Goal: Information Seeking & Learning: Learn about a topic

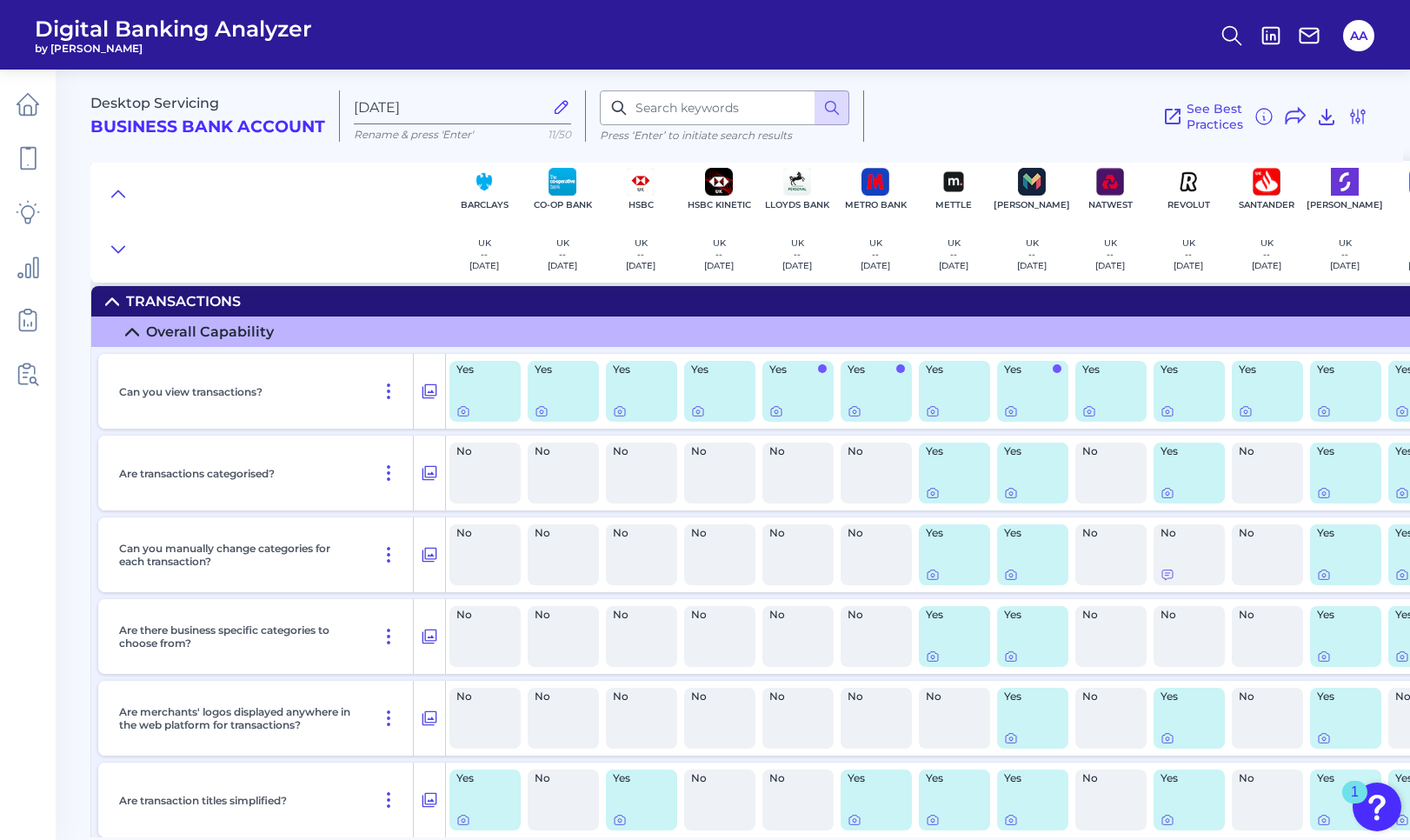
scroll to position [156, 0]
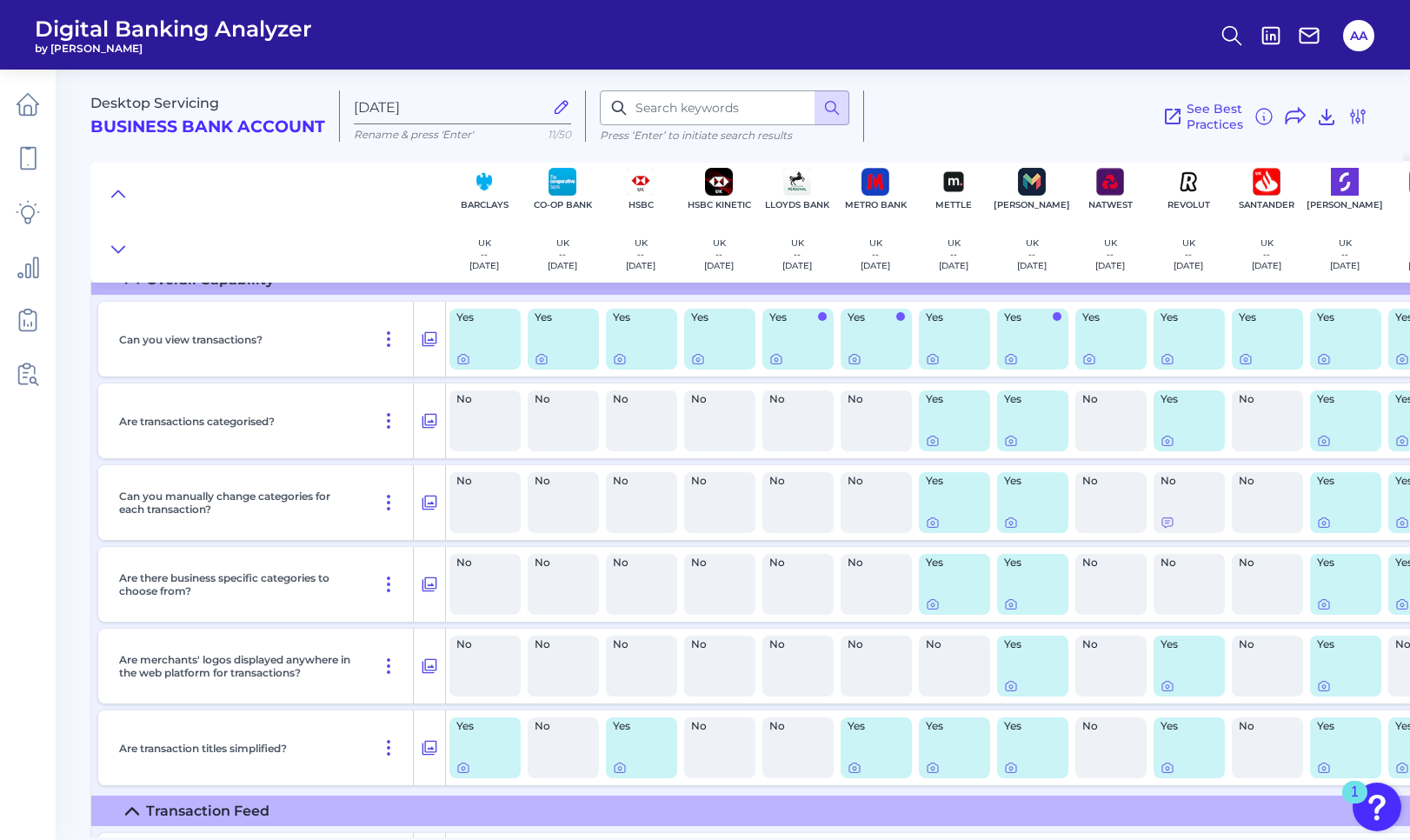
click at [1057, 68] on header "Digital Banking Analyzer by Curinos AA" at bounding box center [705, 34] width 1410 height 70
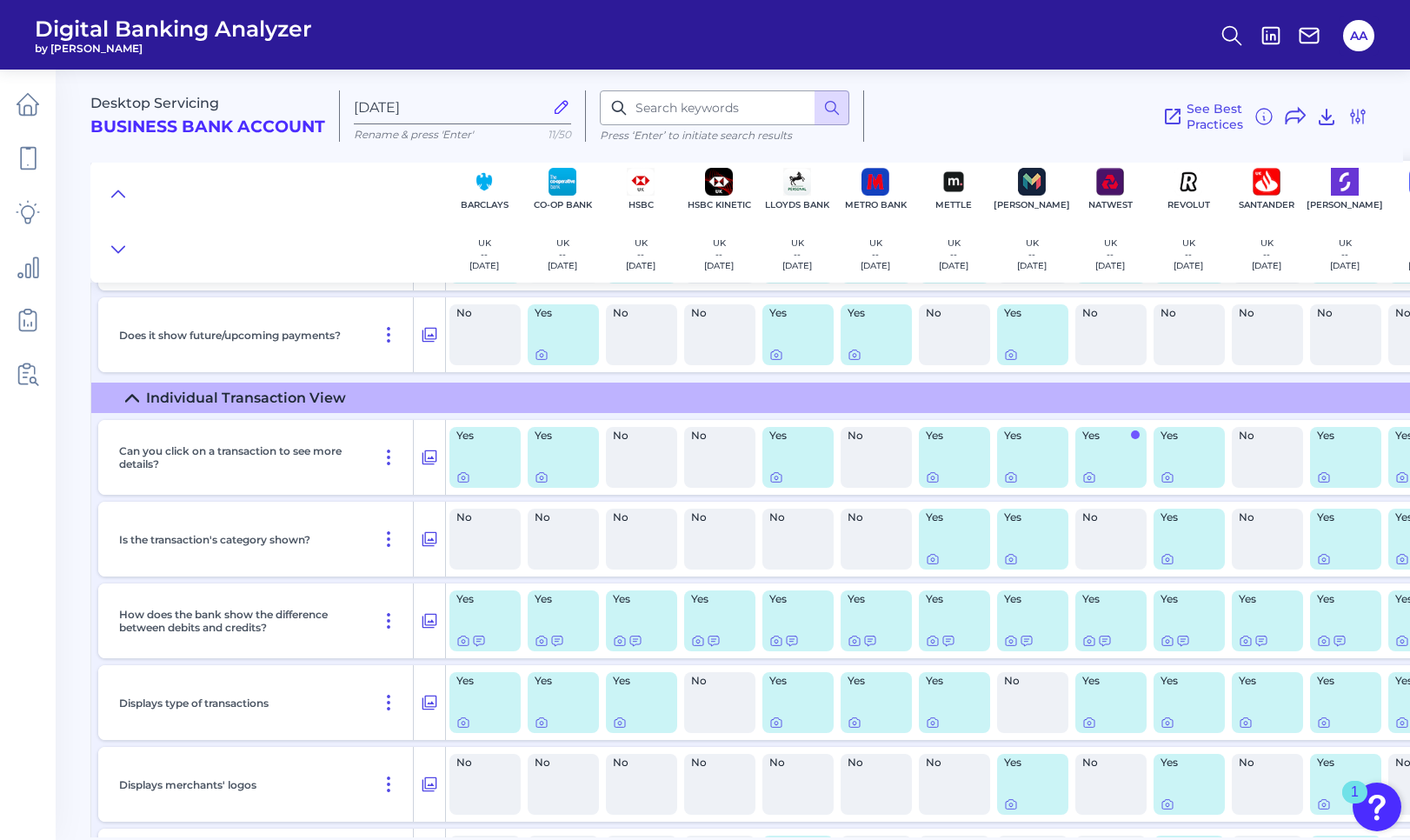
scroll to position [1025, 0]
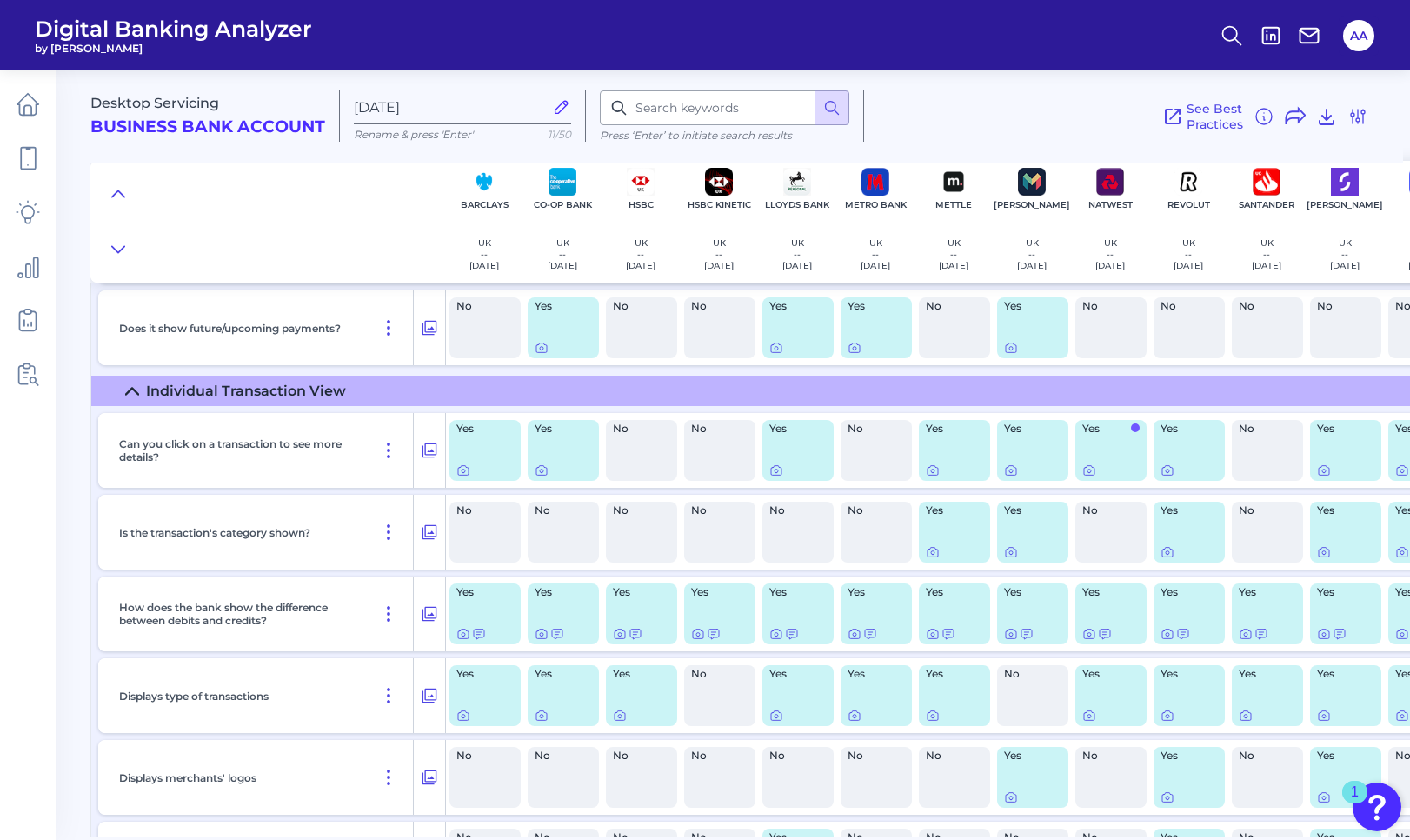
click at [469, 477] on div "Yes" at bounding box center [485, 450] width 71 height 61
click at [464, 473] on icon at bounding box center [463, 470] width 14 height 14
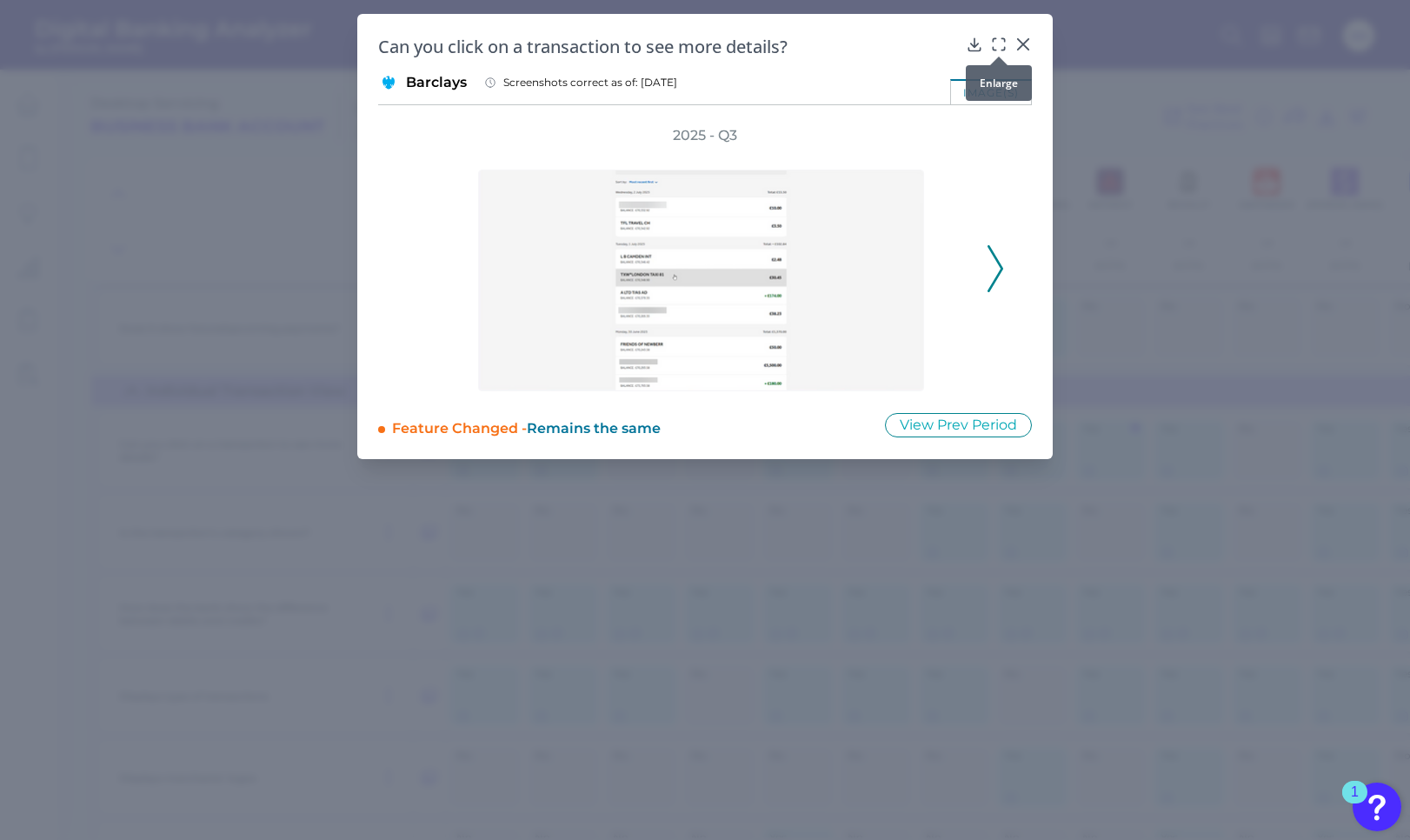
click at [999, 52] on div at bounding box center [999, 57] width 18 height 18
click at [1003, 45] on icon at bounding box center [999, 44] width 18 height 18
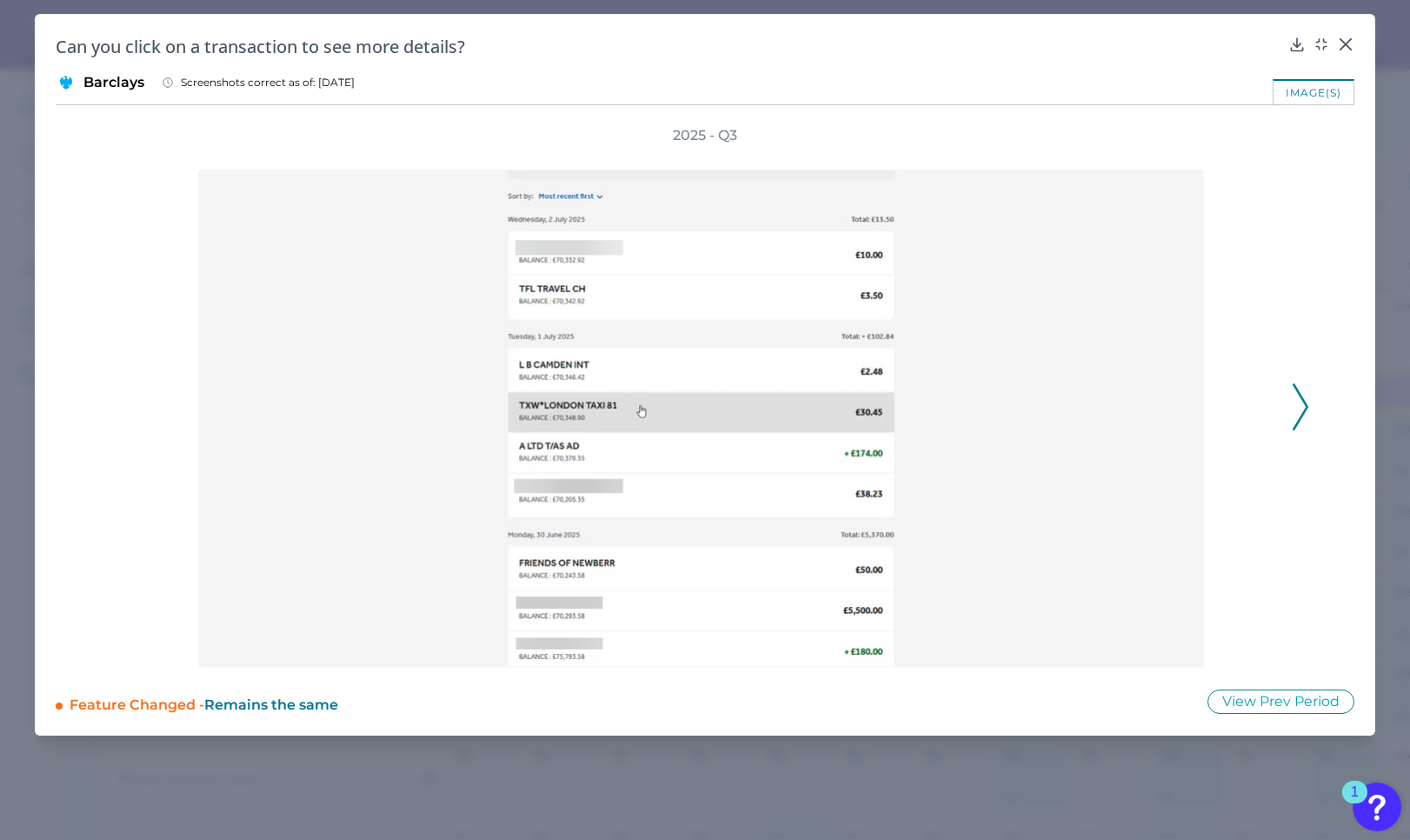
click at [1305, 413] on icon at bounding box center [1300, 407] width 16 height 47
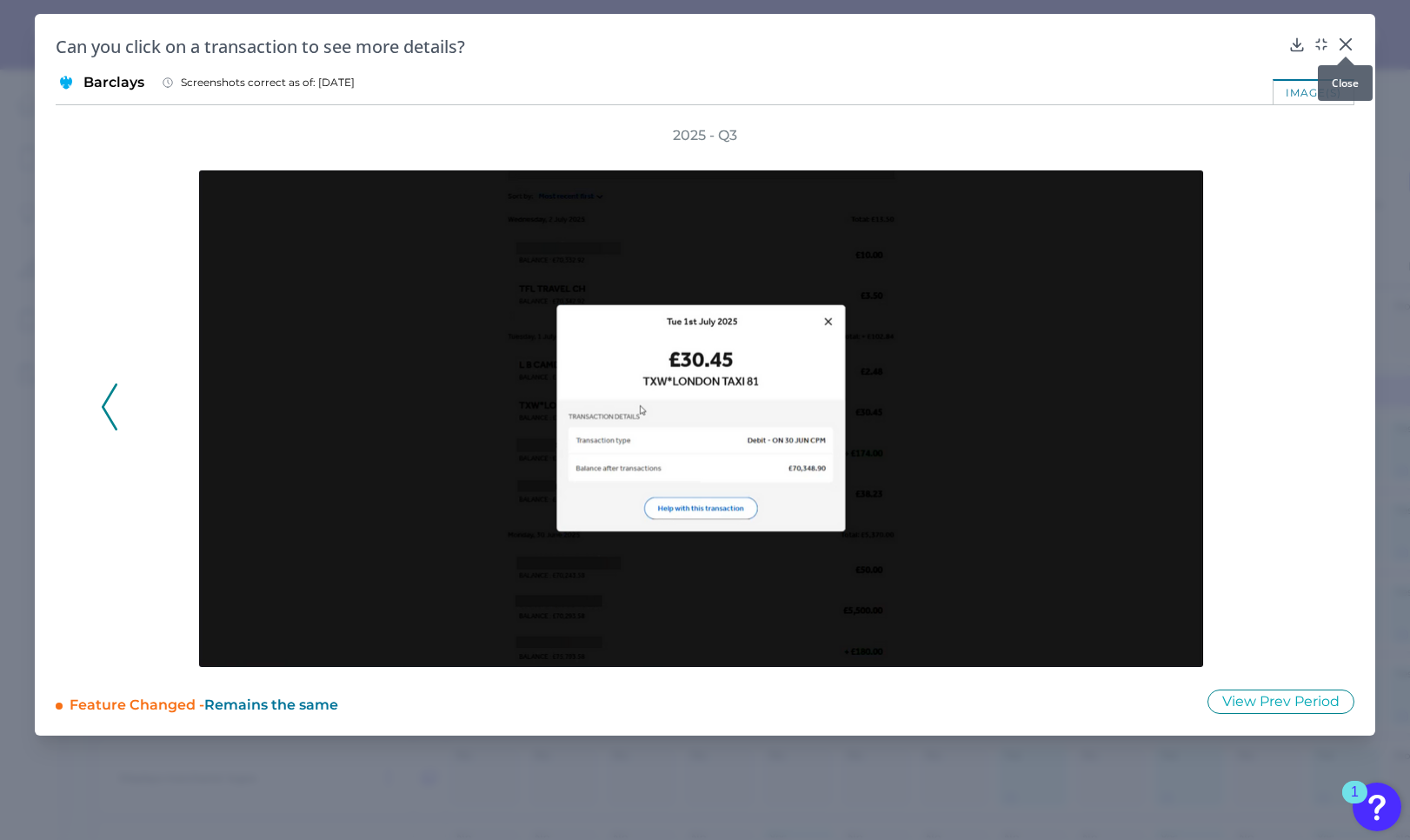
click at [1348, 46] on icon at bounding box center [1345, 44] width 10 height 10
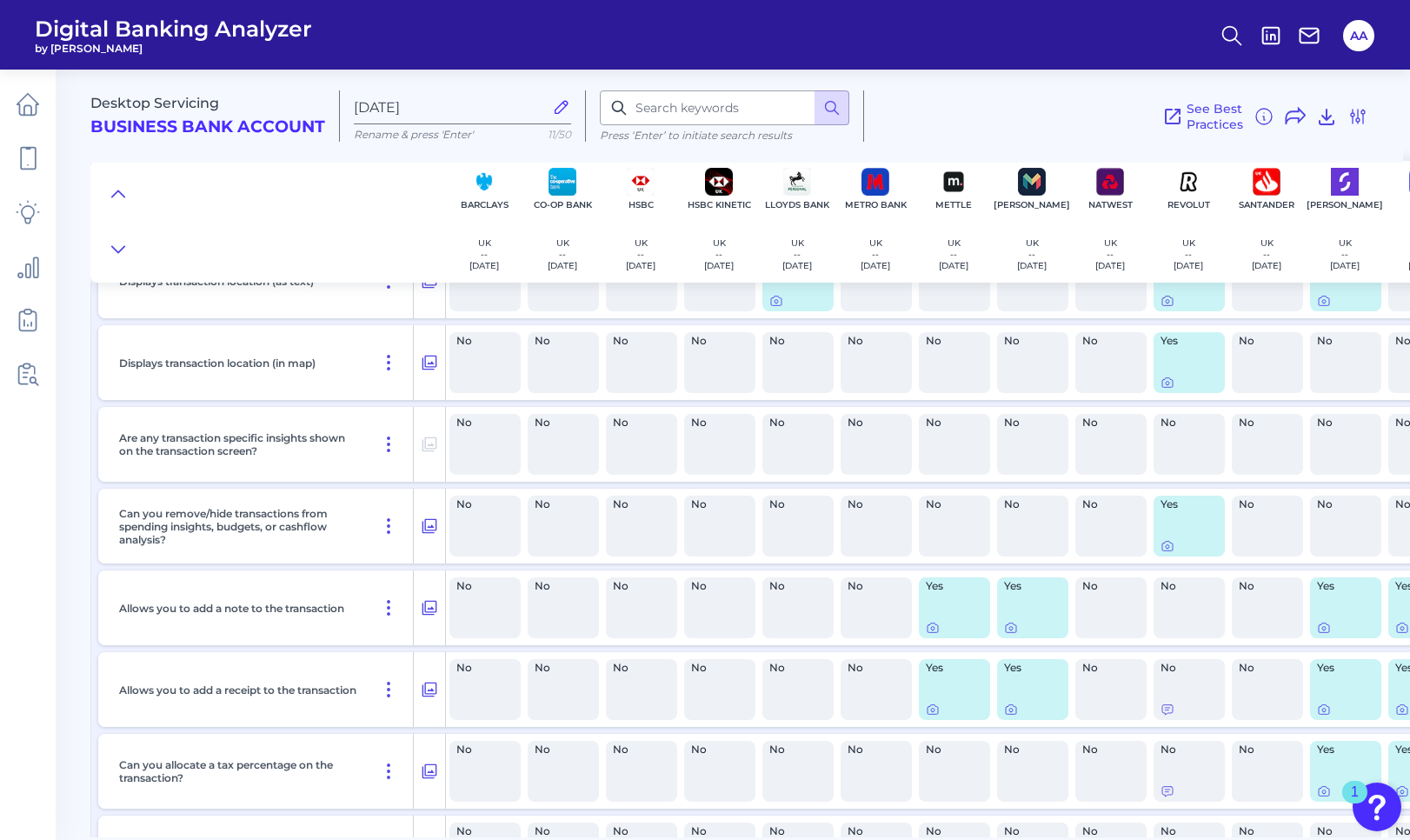
scroll to position [1634, 0]
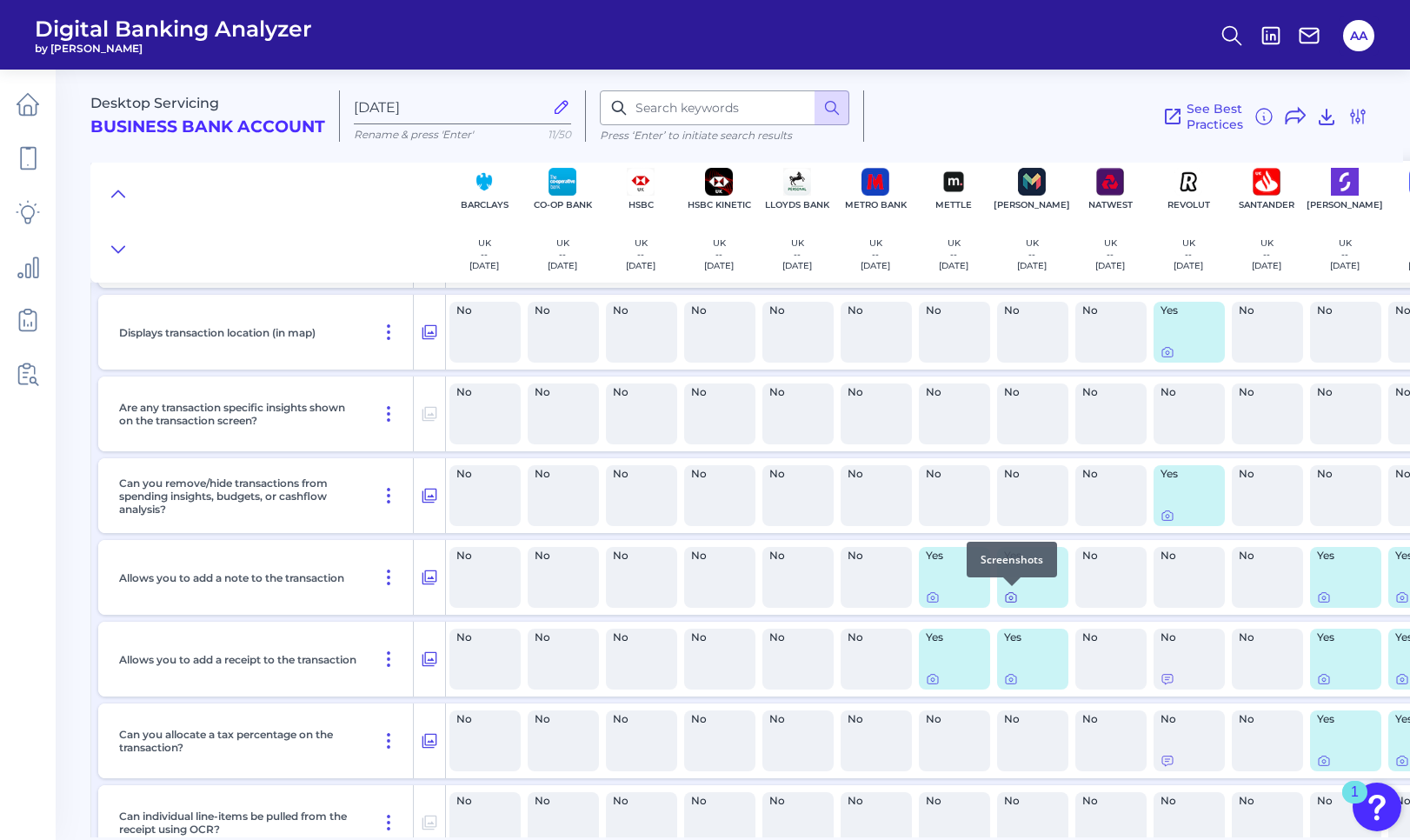
click at [1009, 597] on icon at bounding box center [1011, 597] width 14 height 14
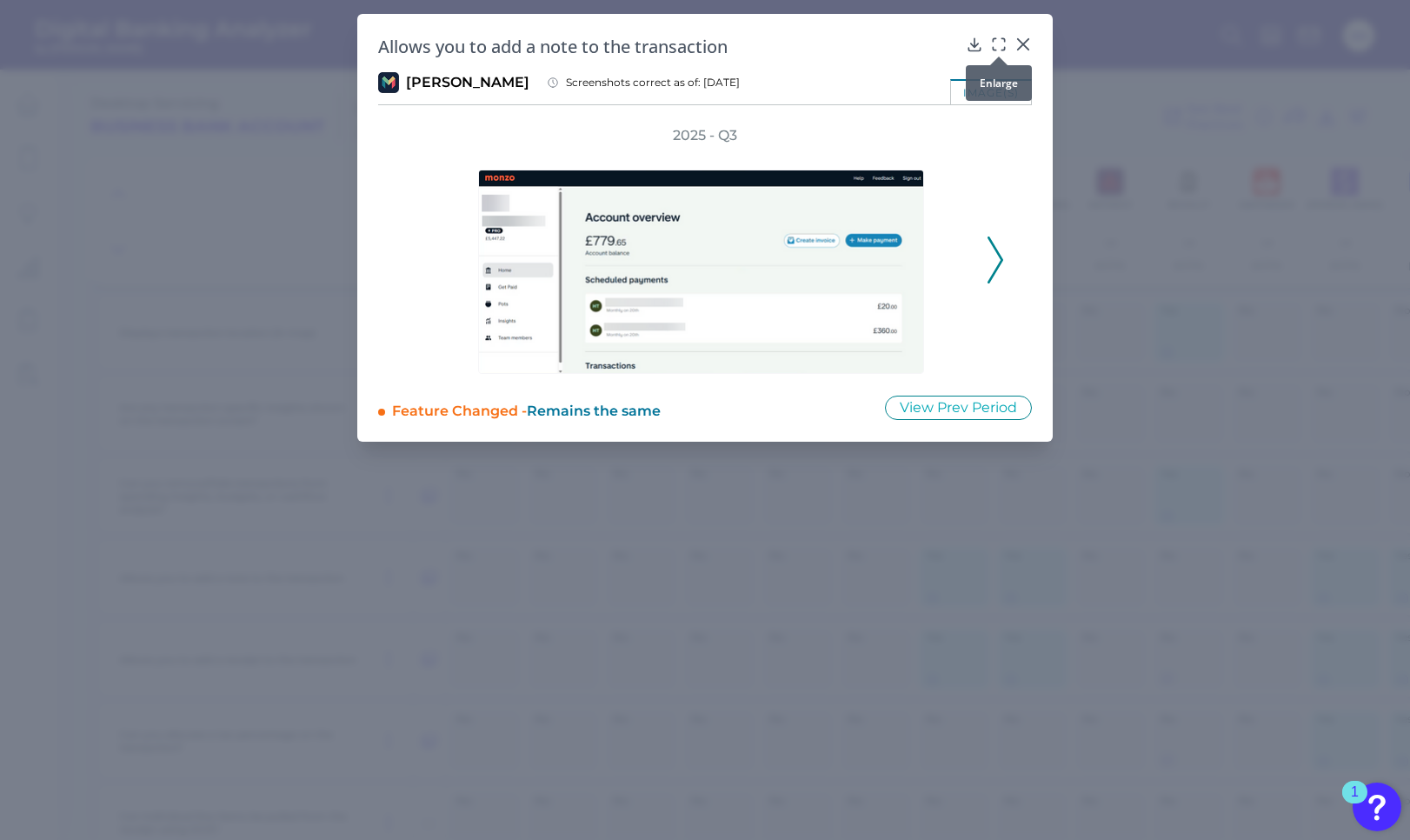
click at [998, 46] on icon at bounding box center [999, 44] width 18 height 18
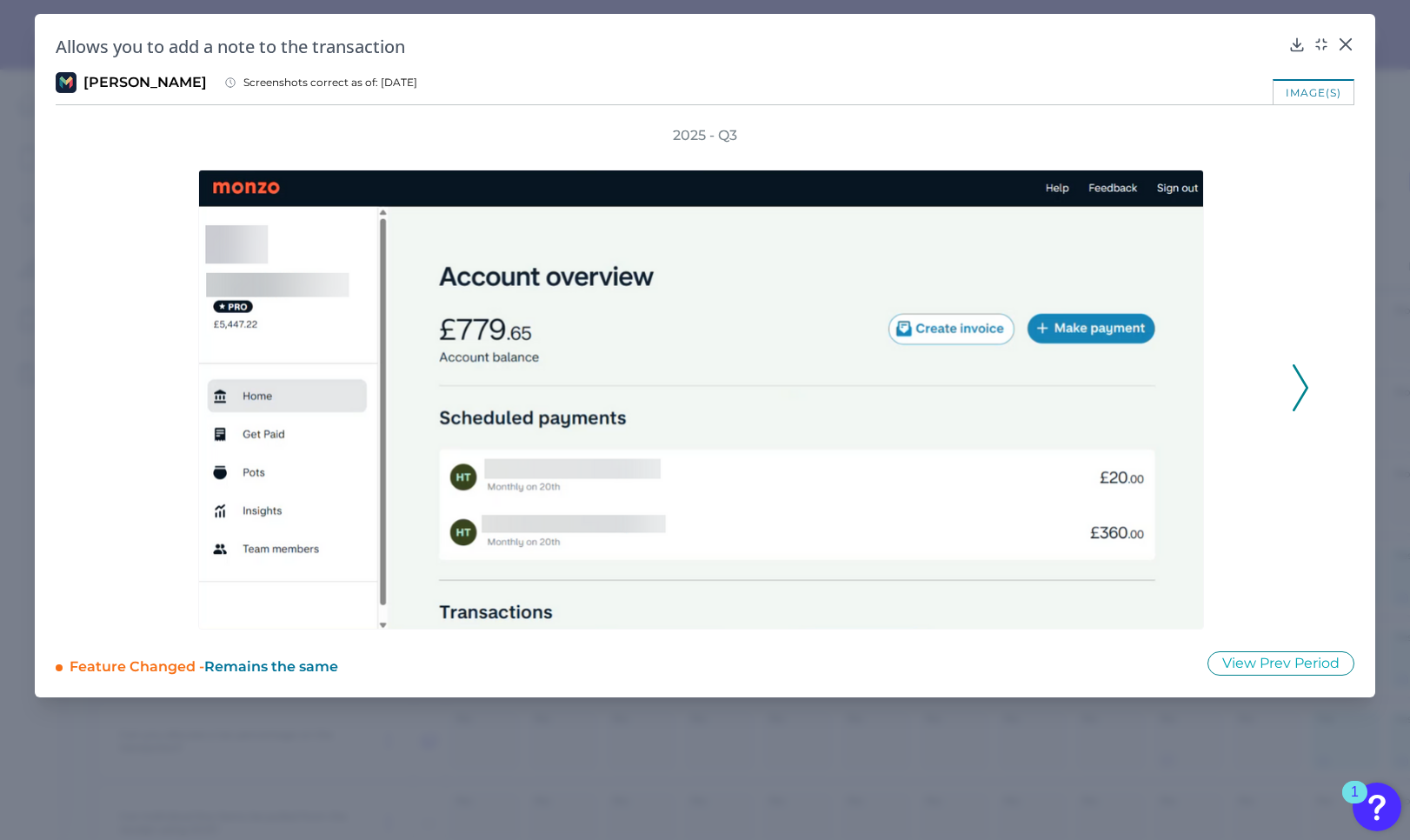
click at [1304, 384] on icon at bounding box center [1300, 387] width 16 height 47
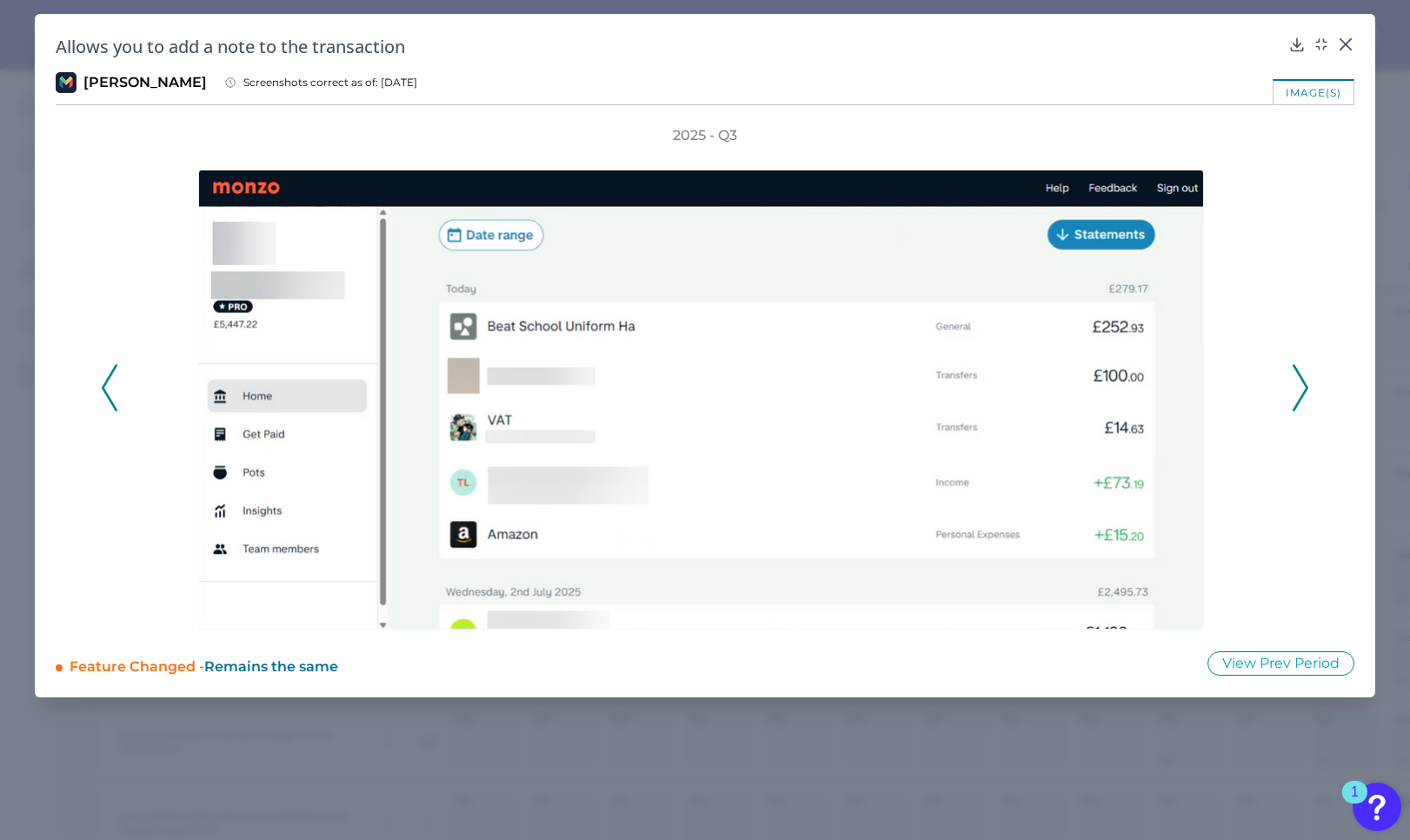
click at [1304, 384] on icon at bounding box center [1300, 387] width 16 height 47
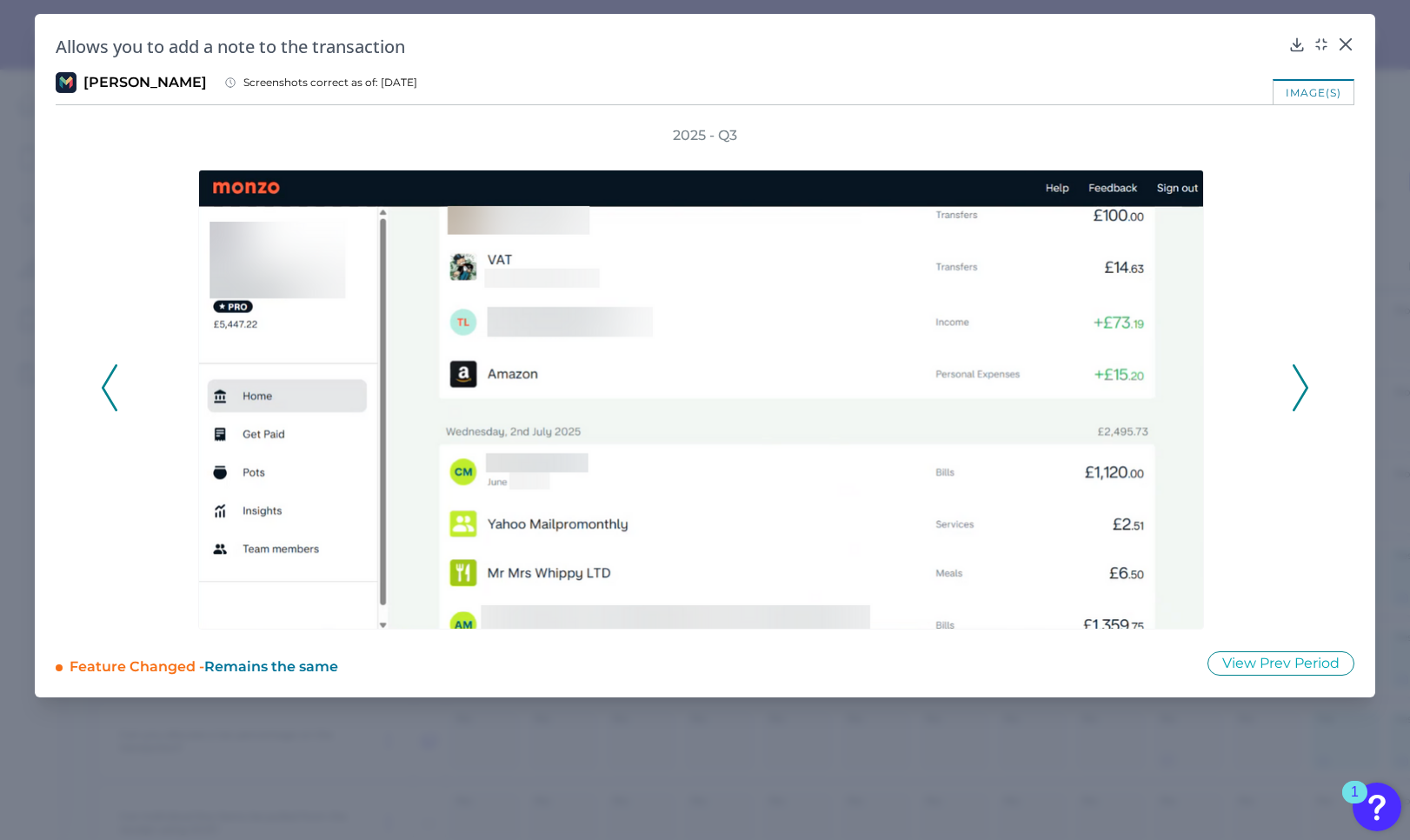
click at [1304, 384] on icon at bounding box center [1300, 387] width 16 height 47
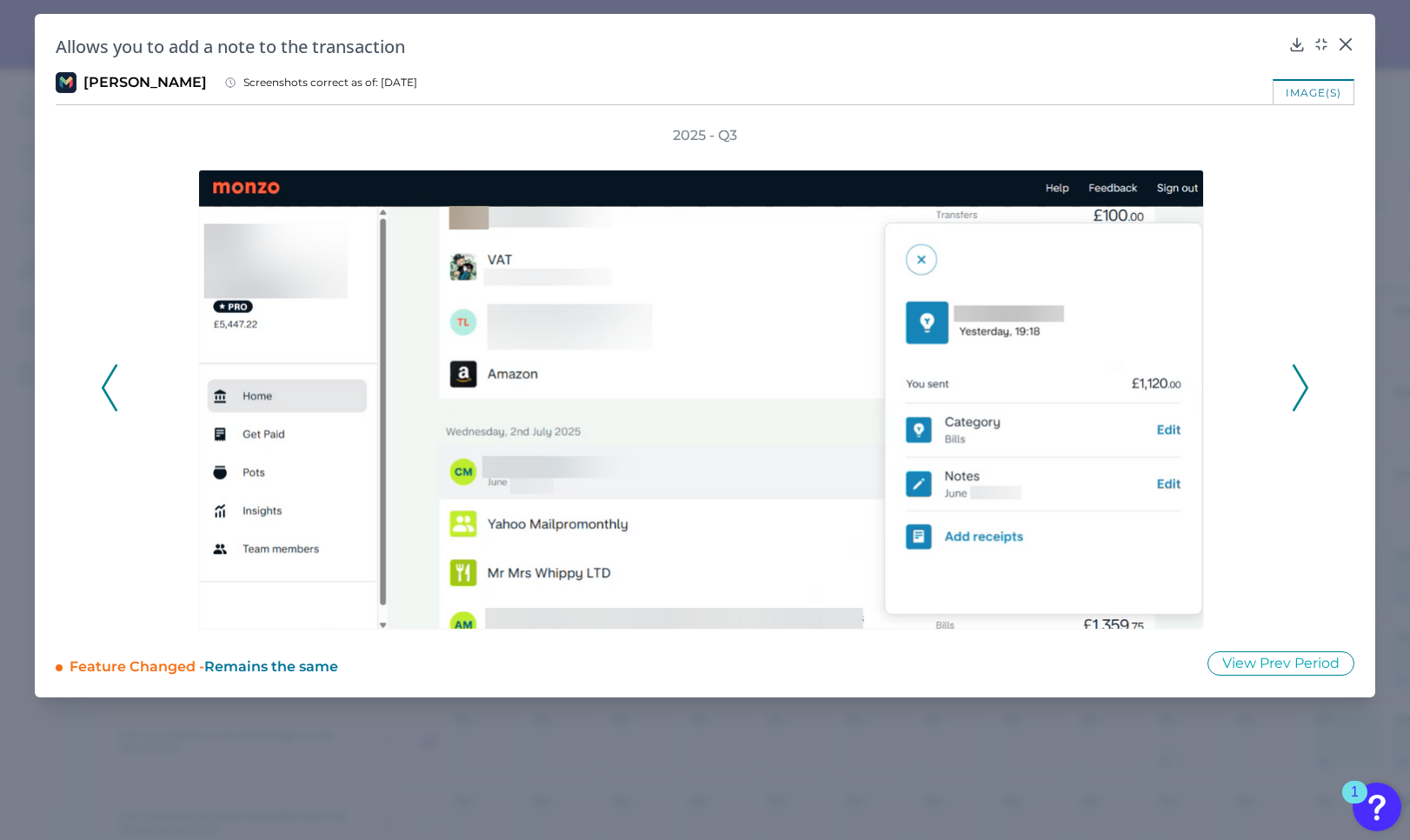
click at [1304, 384] on icon at bounding box center [1300, 387] width 16 height 47
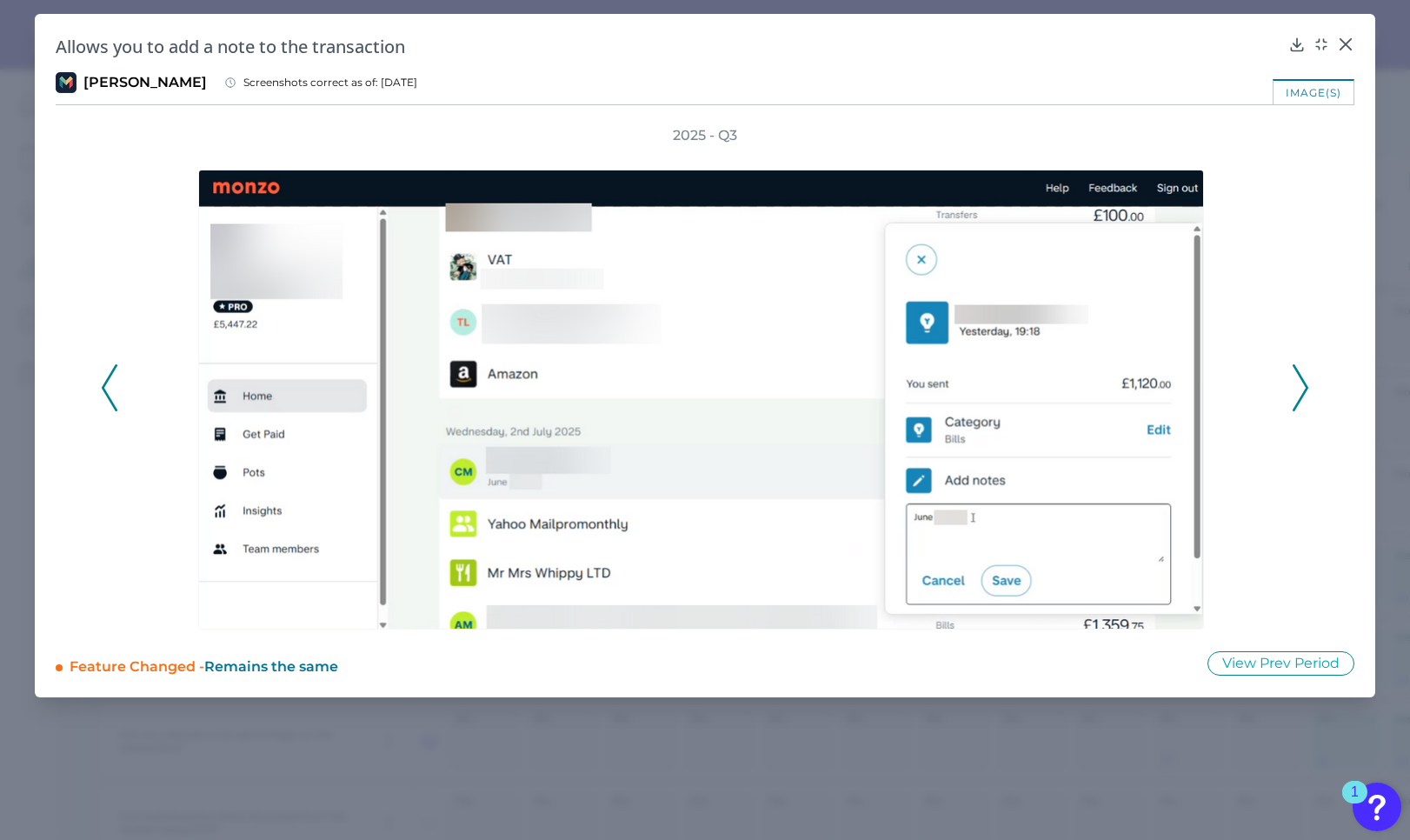
click at [1304, 384] on icon at bounding box center [1300, 387] width 16 height 47
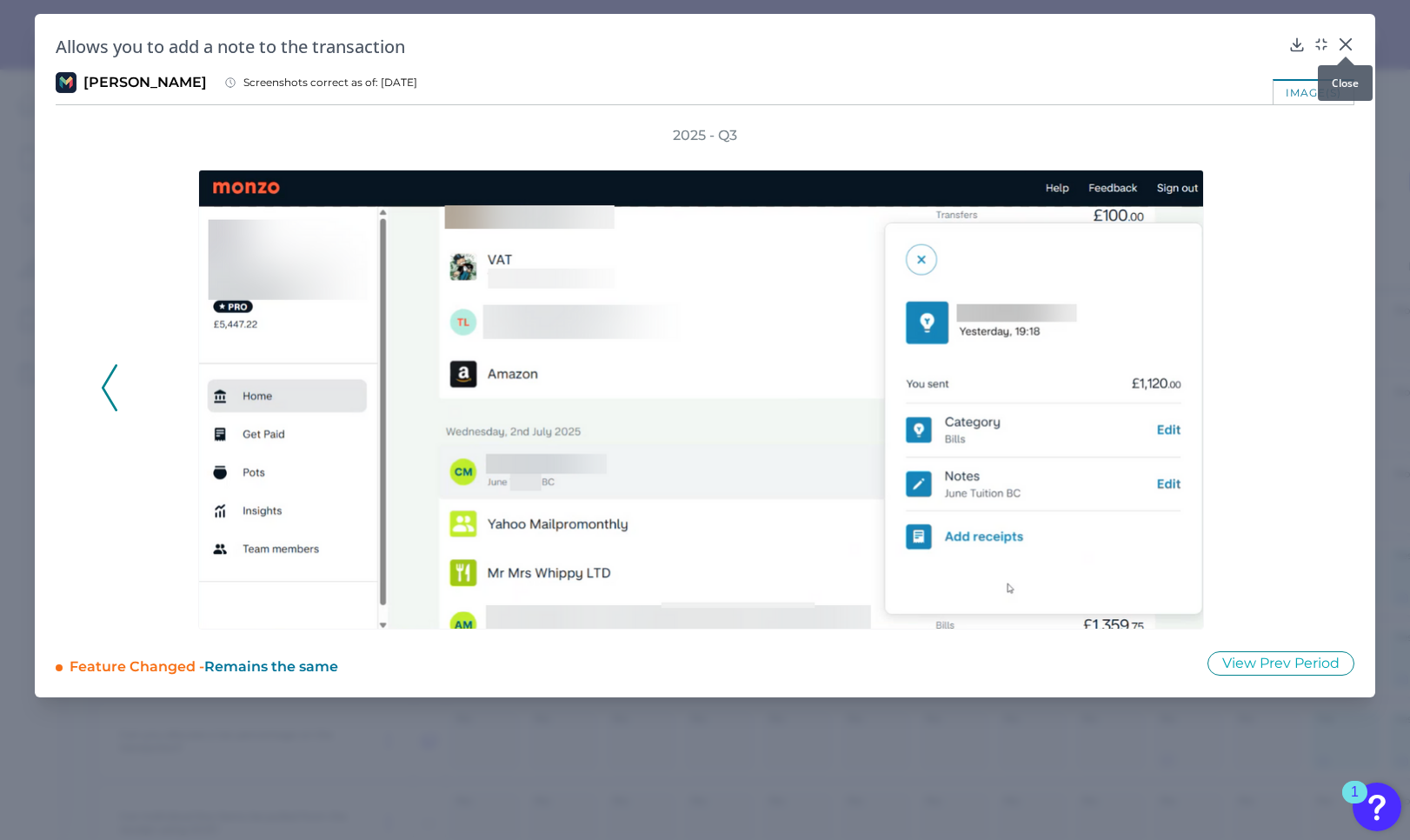
click at [1345, 35] on icon at bounding box center [1346, 44] width 18 height 18
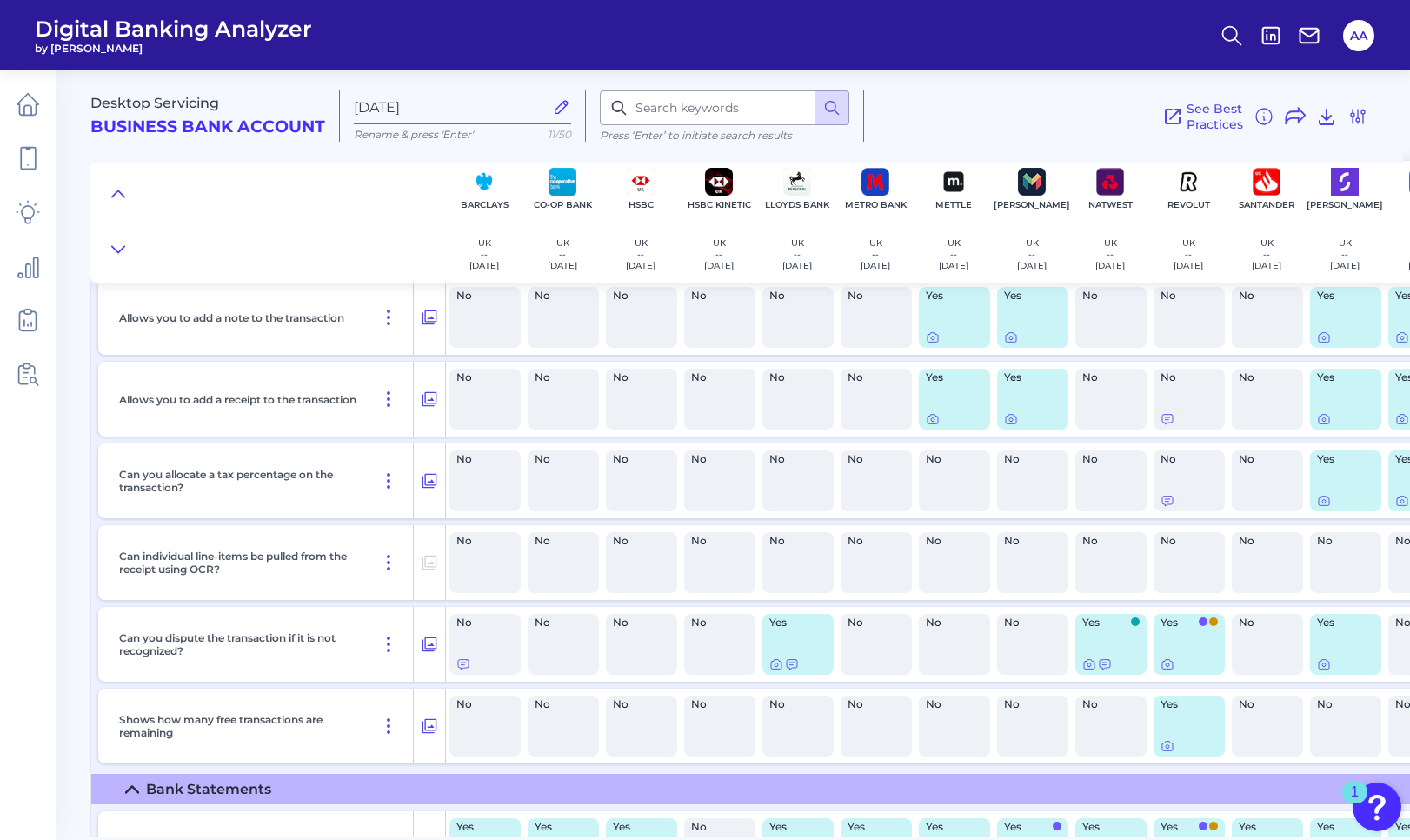
scroll to position [1894, 0]
click at [1326, 501] on icon at bounding box center [1324, 499] width 14 height 14
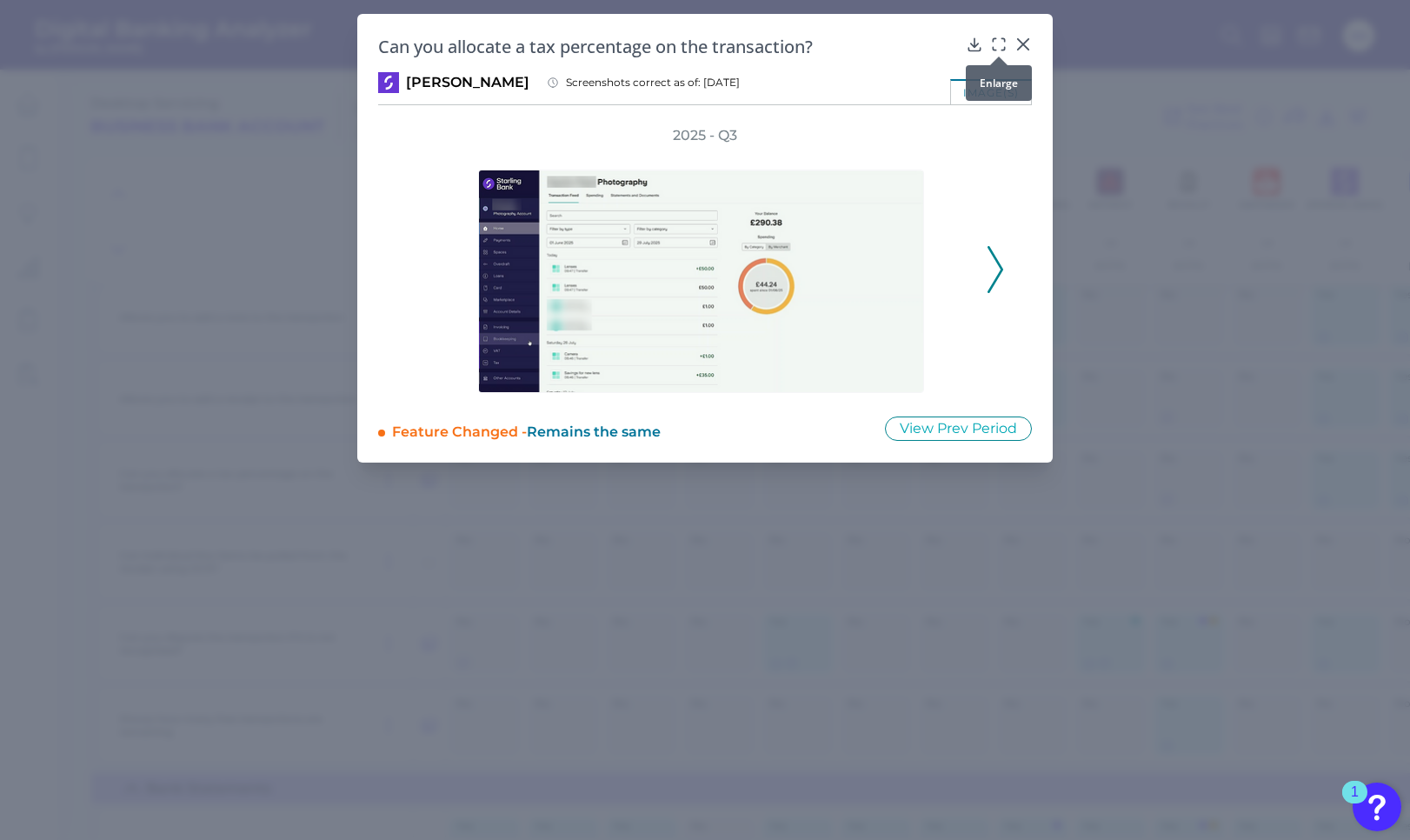
click at [999, 46] on icon at bounding box center [999, 44] width 18 height 18
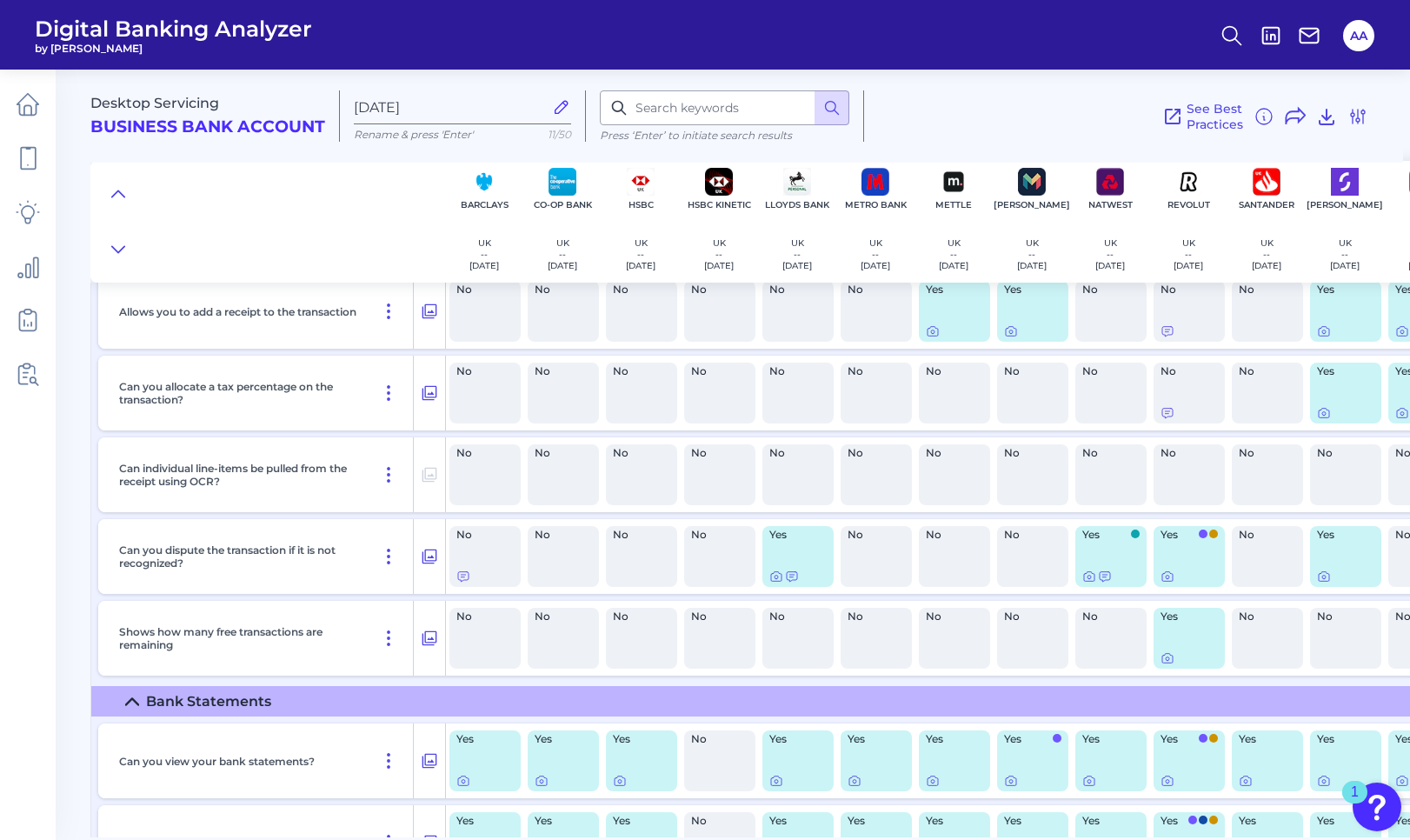
scroll to position [2068, 0]
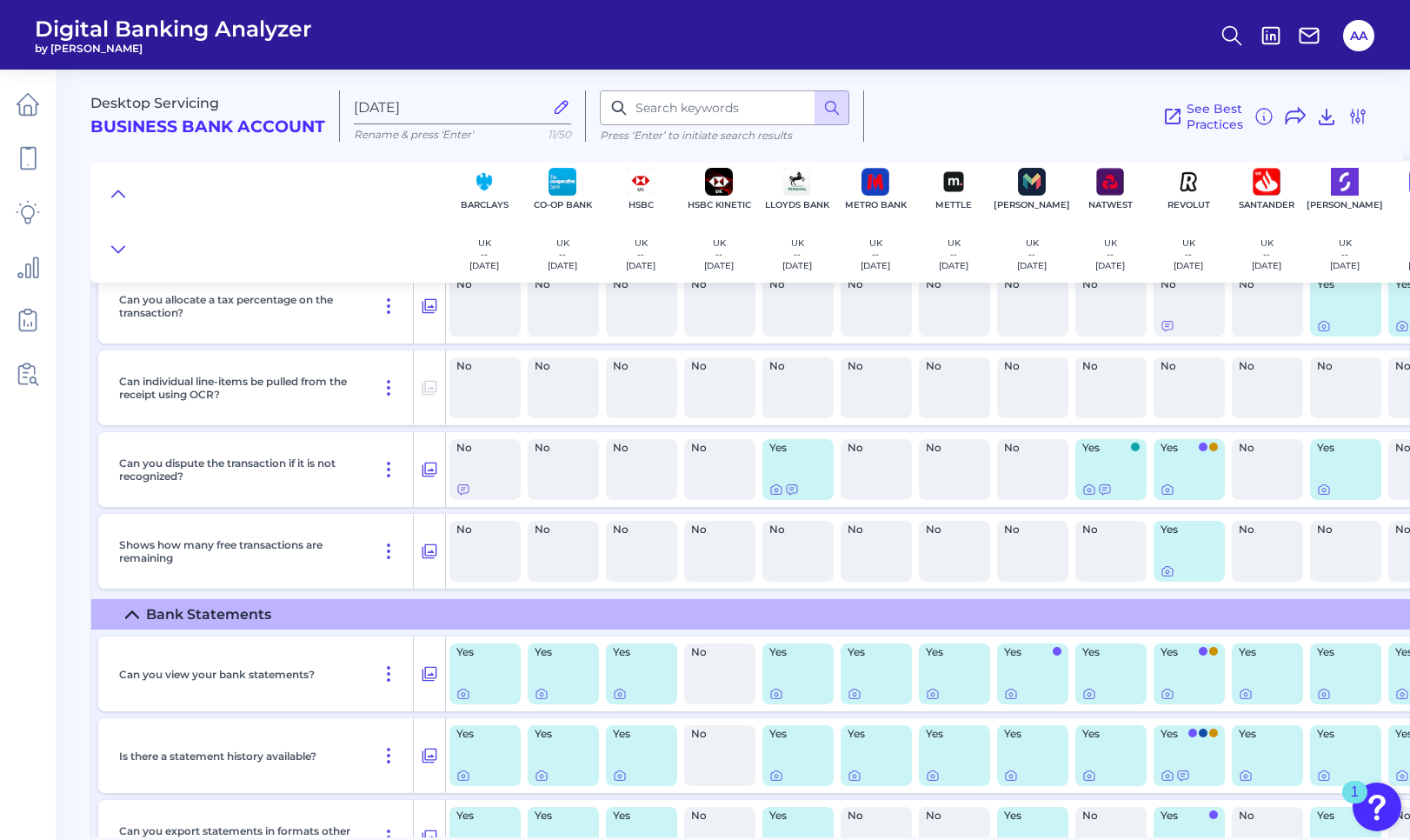
click at [1078, 110] on div "See Best Practices Filters Clear all filters Experience Reset Mobile Servicing …" at bounding box center [1116, 115] width 504 height 51
click at [789, 491] on icon at bounding box center [792, 489] width 14 height 14
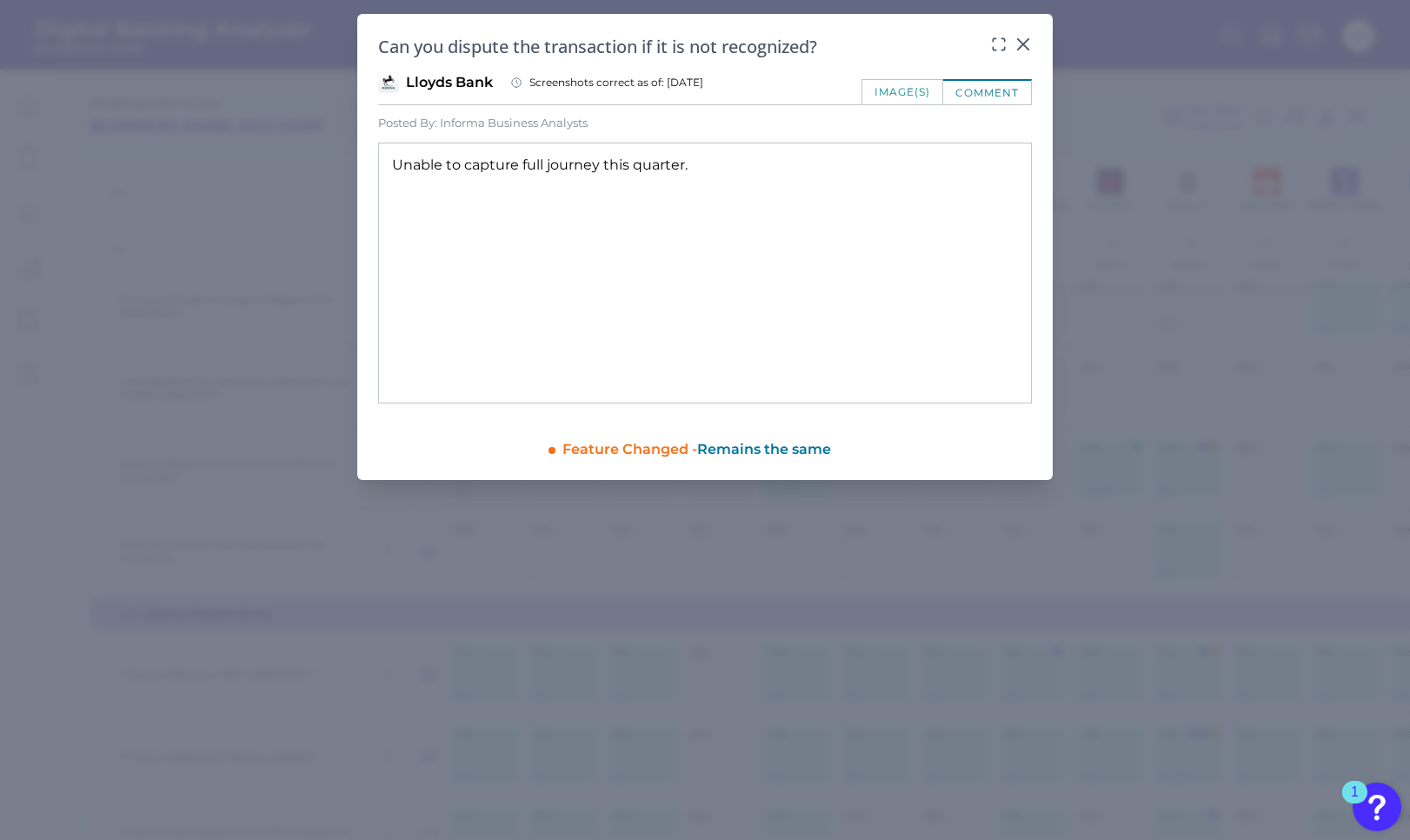
click at [884, 98] on div "image(s)" at bounding box center [902, 91] width 82 height 25
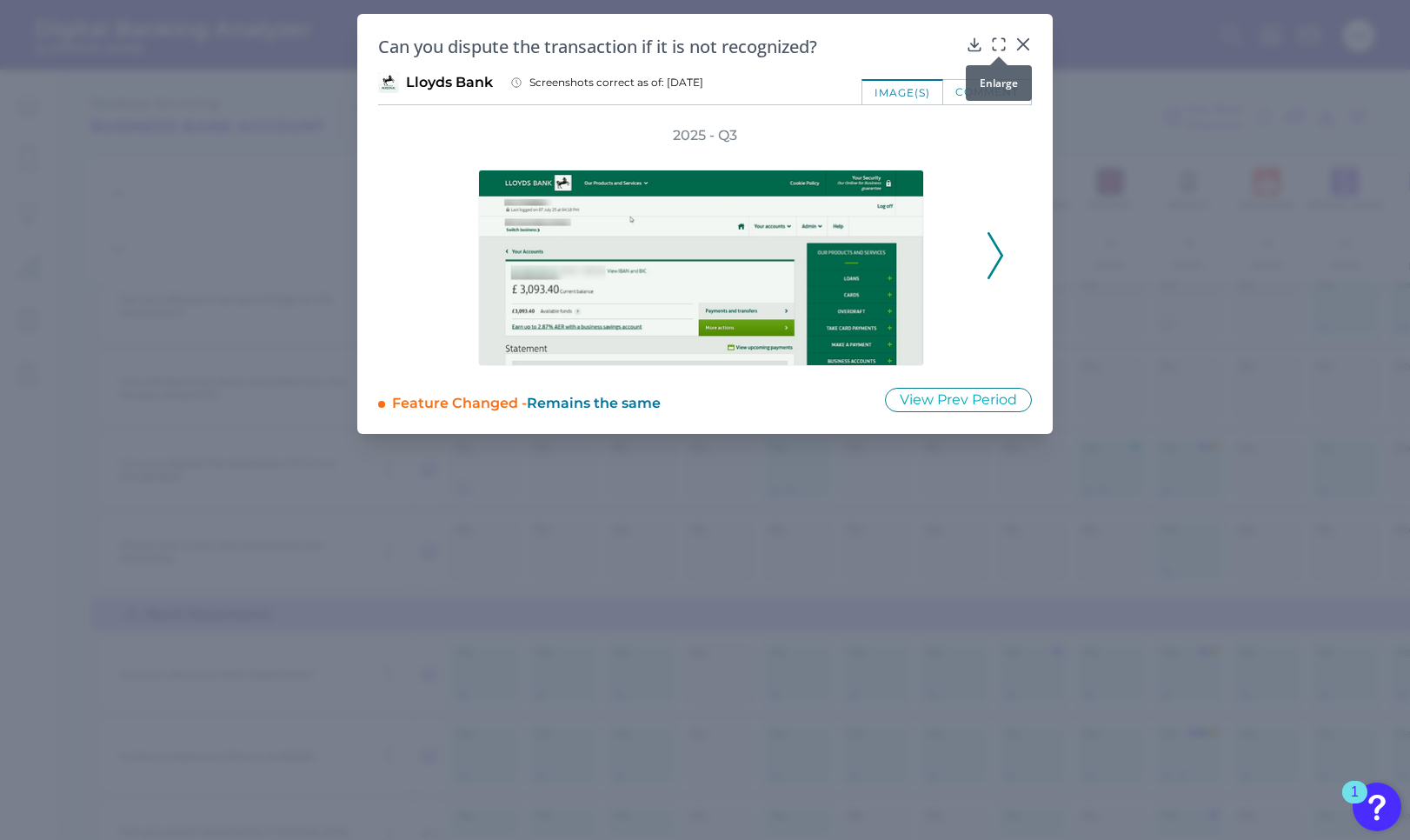
click at [995, 44] on icon at bounding box center [999, 44] width 18 height 18
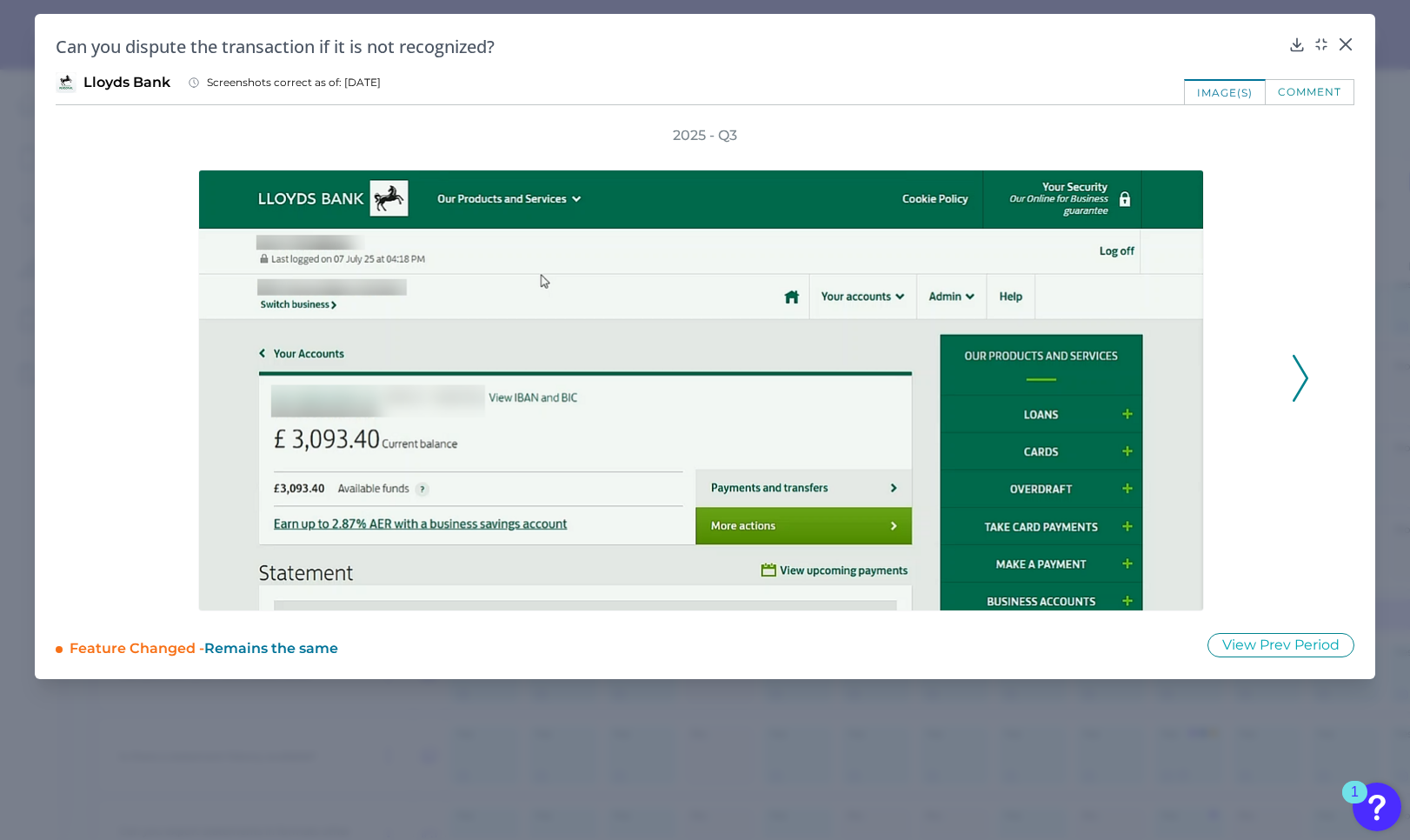
click at [1300, 389] on icon at bounding box center [1300, 378] width 16 height 47
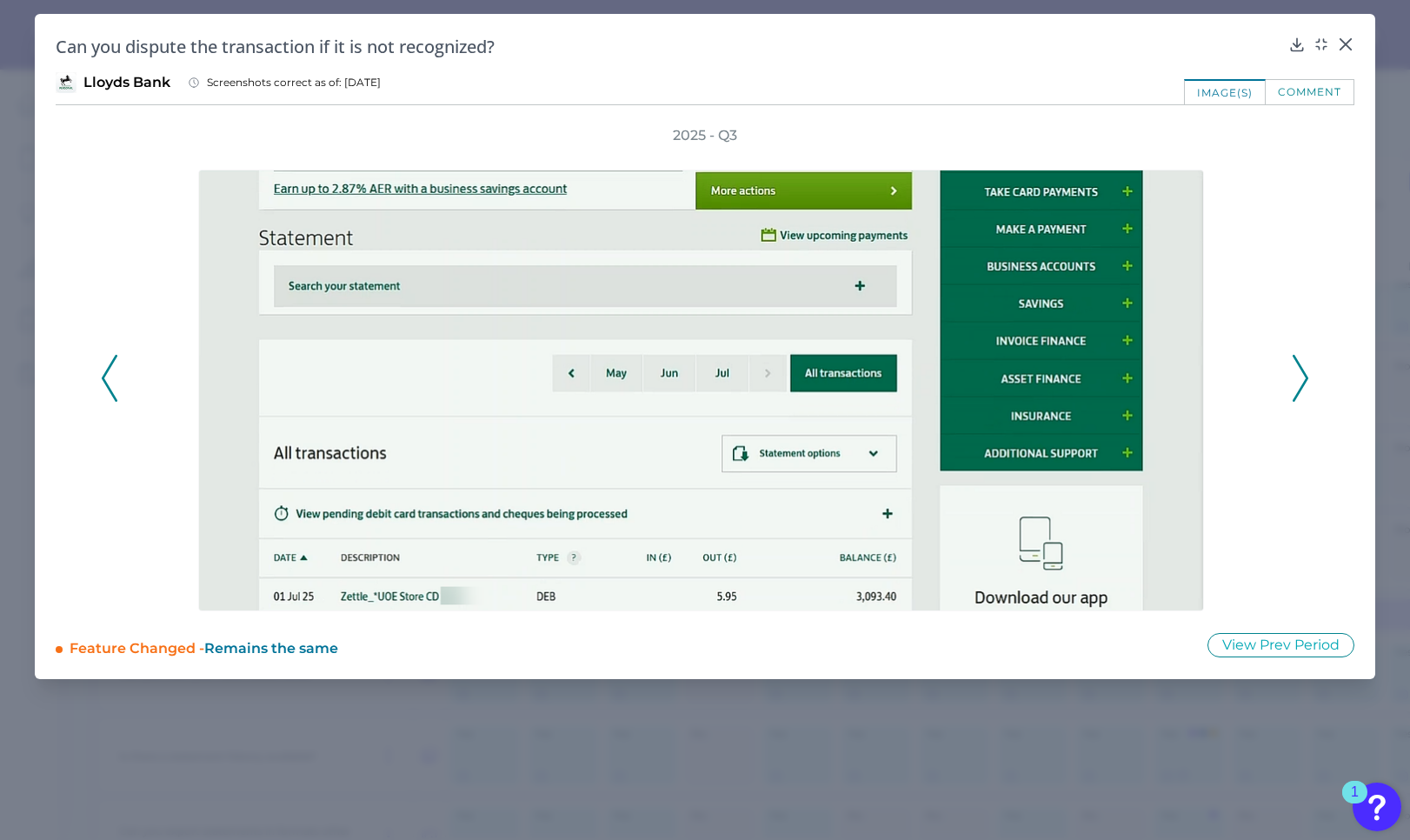
click at [1300, 389] on icon at bounding box center [1300, 378] width 16 height 47
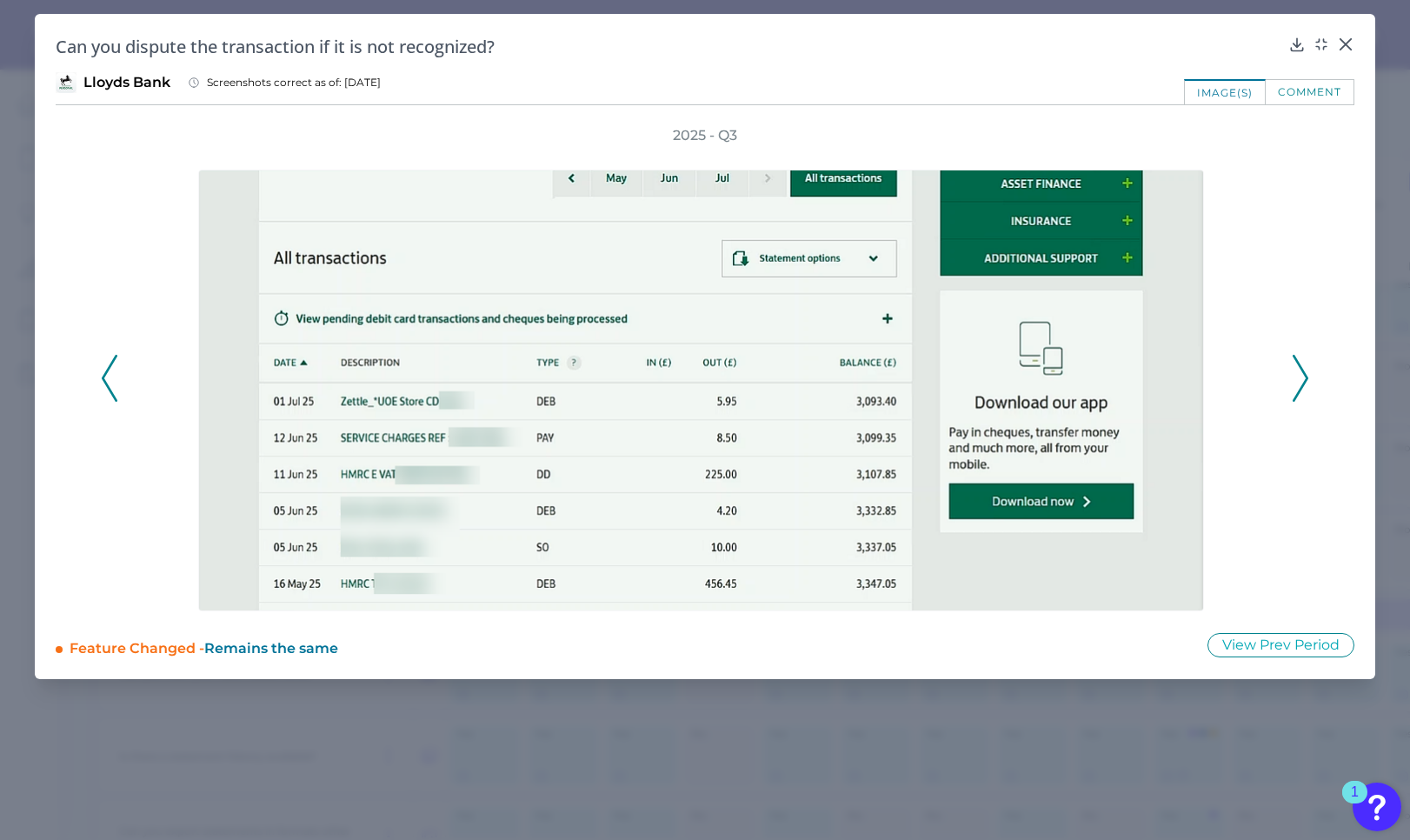
click at [1300, 389] on icon at bounding box center [1300, 378] width 16 height 47
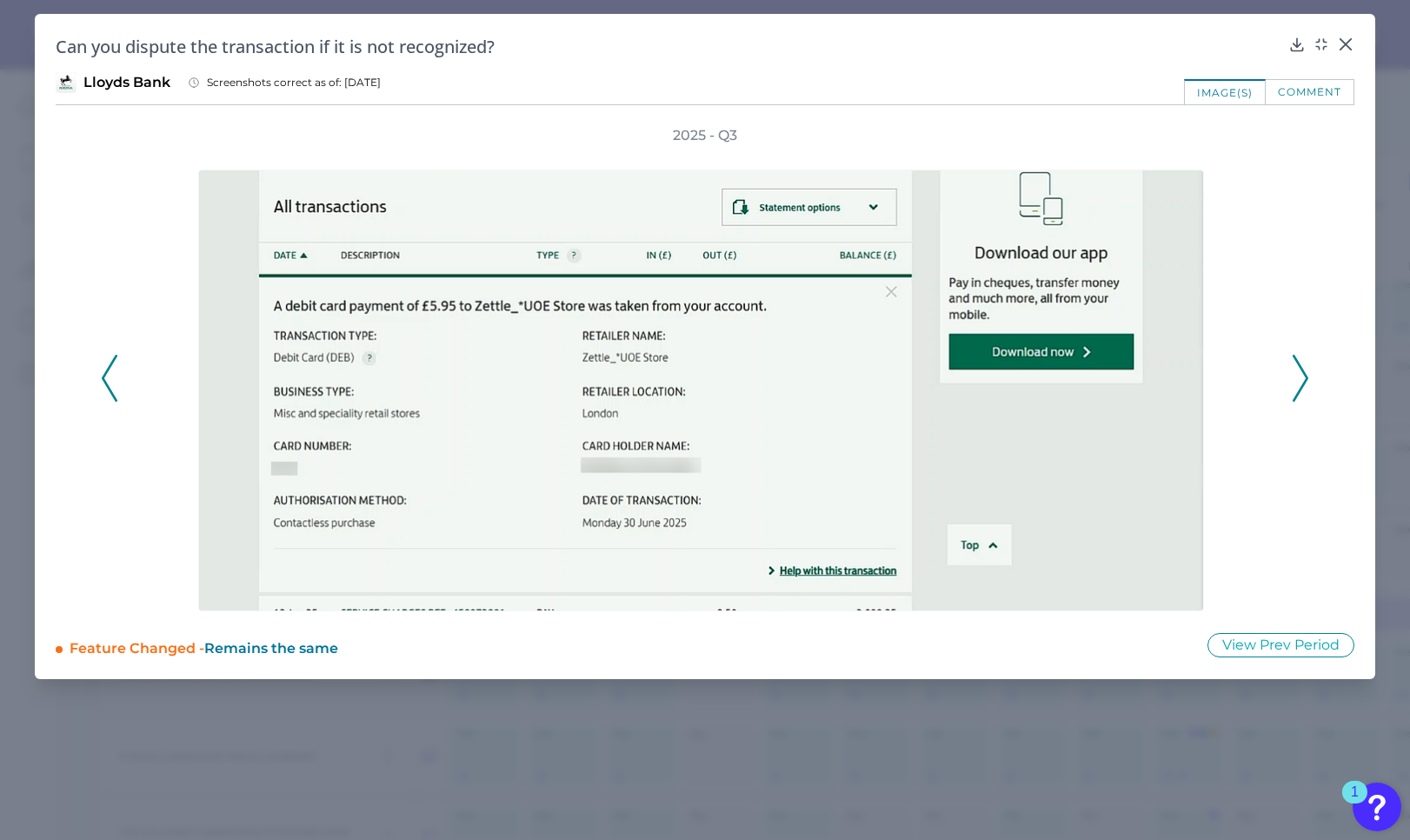
click at [1300, 389] on icon at bounding box center [1300, 378] width 16 height 47
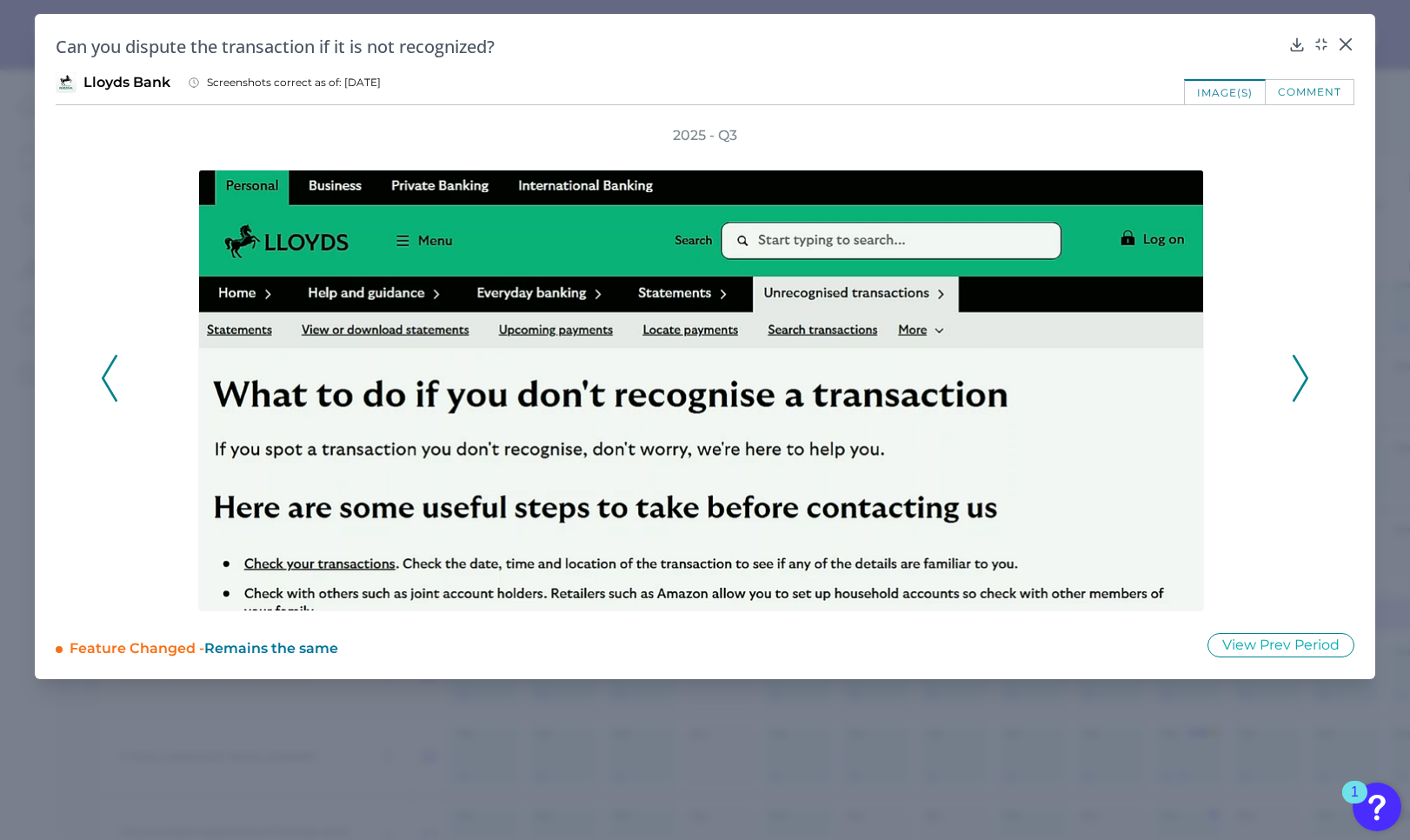
click at [1300, 389] on icon at bounding box center [1300, 378] width 16 height 47
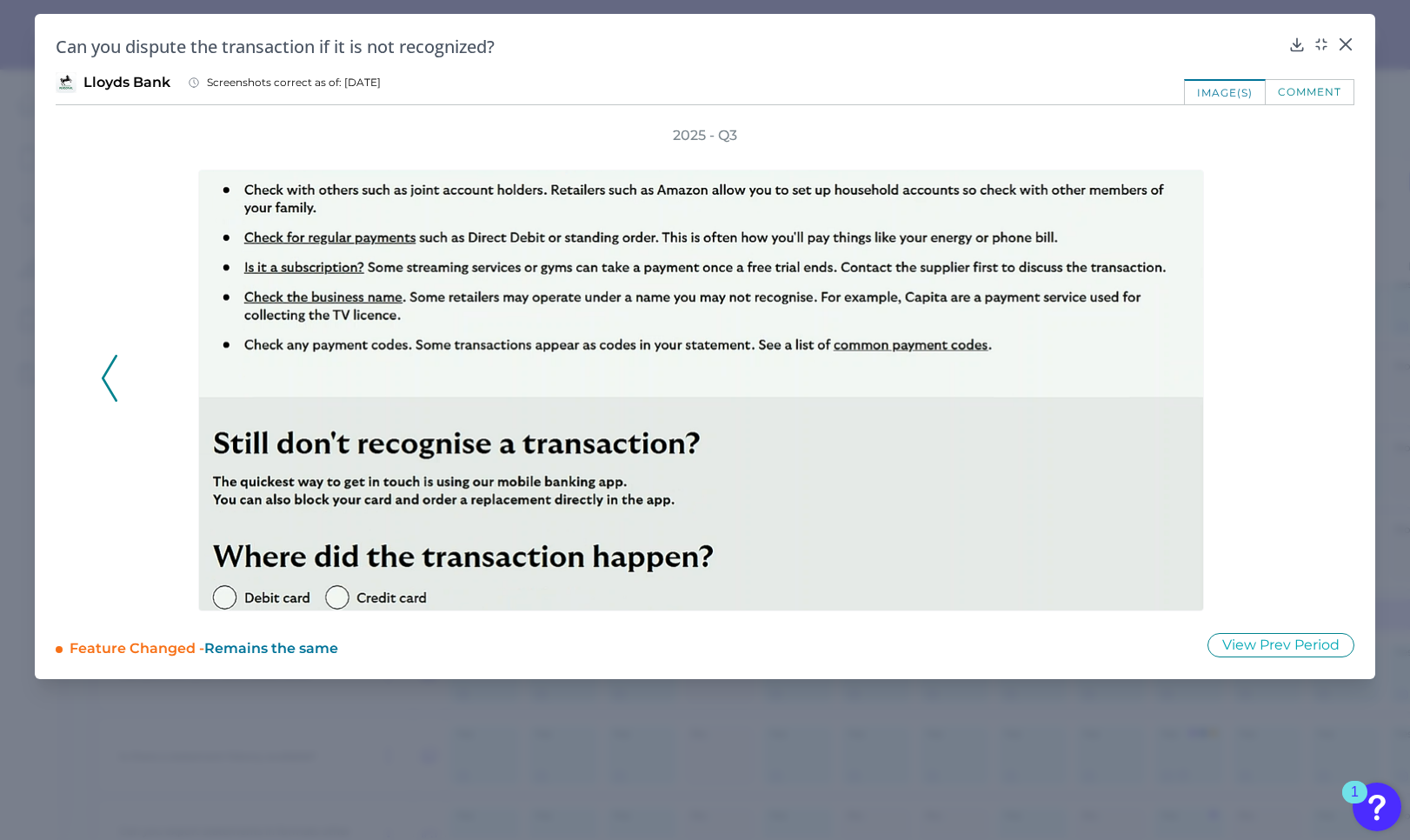
click at [1300, 389] on div "2025 - Q3" at bounding box center [705, 368] width 1209 height 485
click at [1348, 40] on icon at bounding box center [1346, 44] width 18 height 18
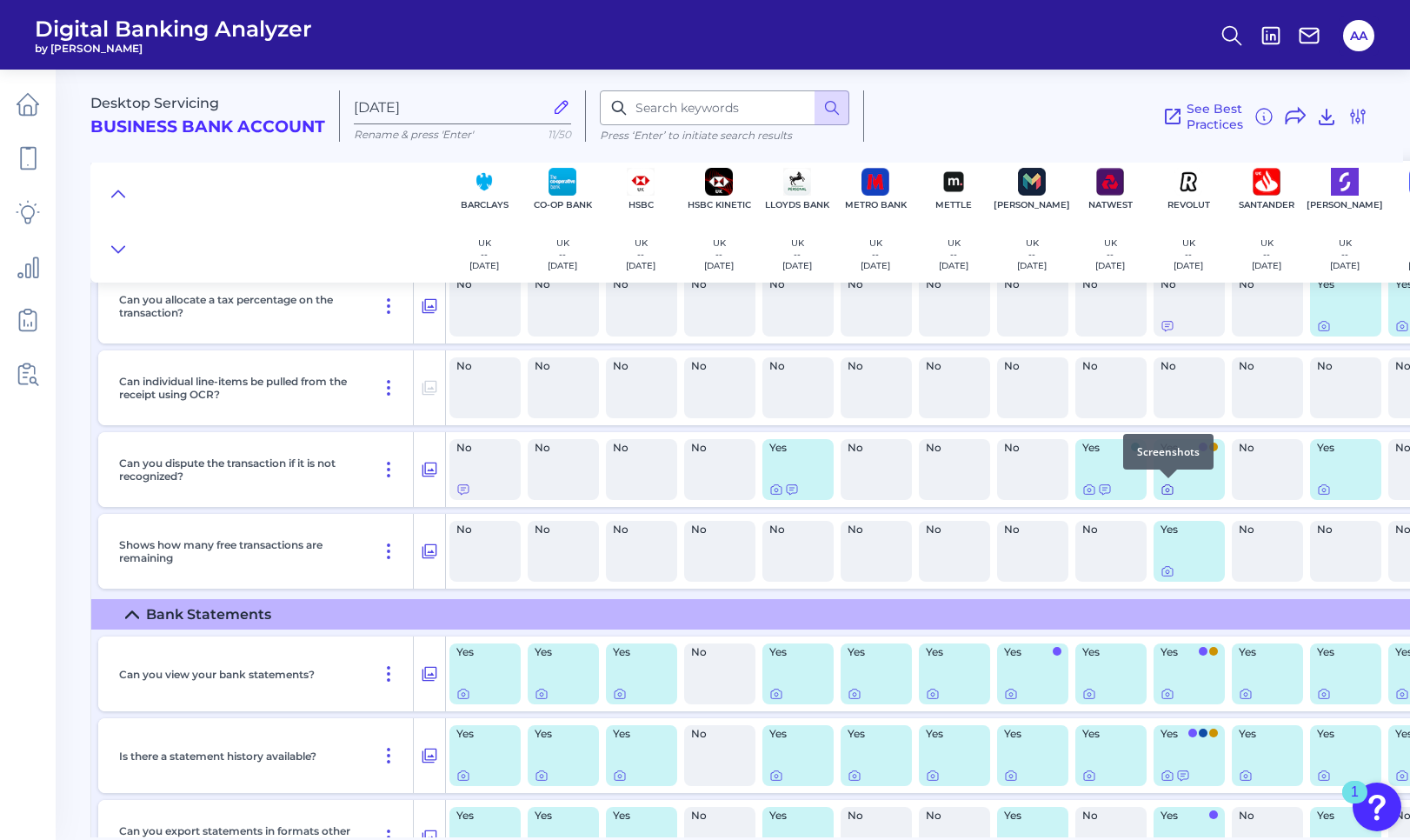
click at [1162, 488] on icon at bounding box center [1167, 490] width 10 height 9
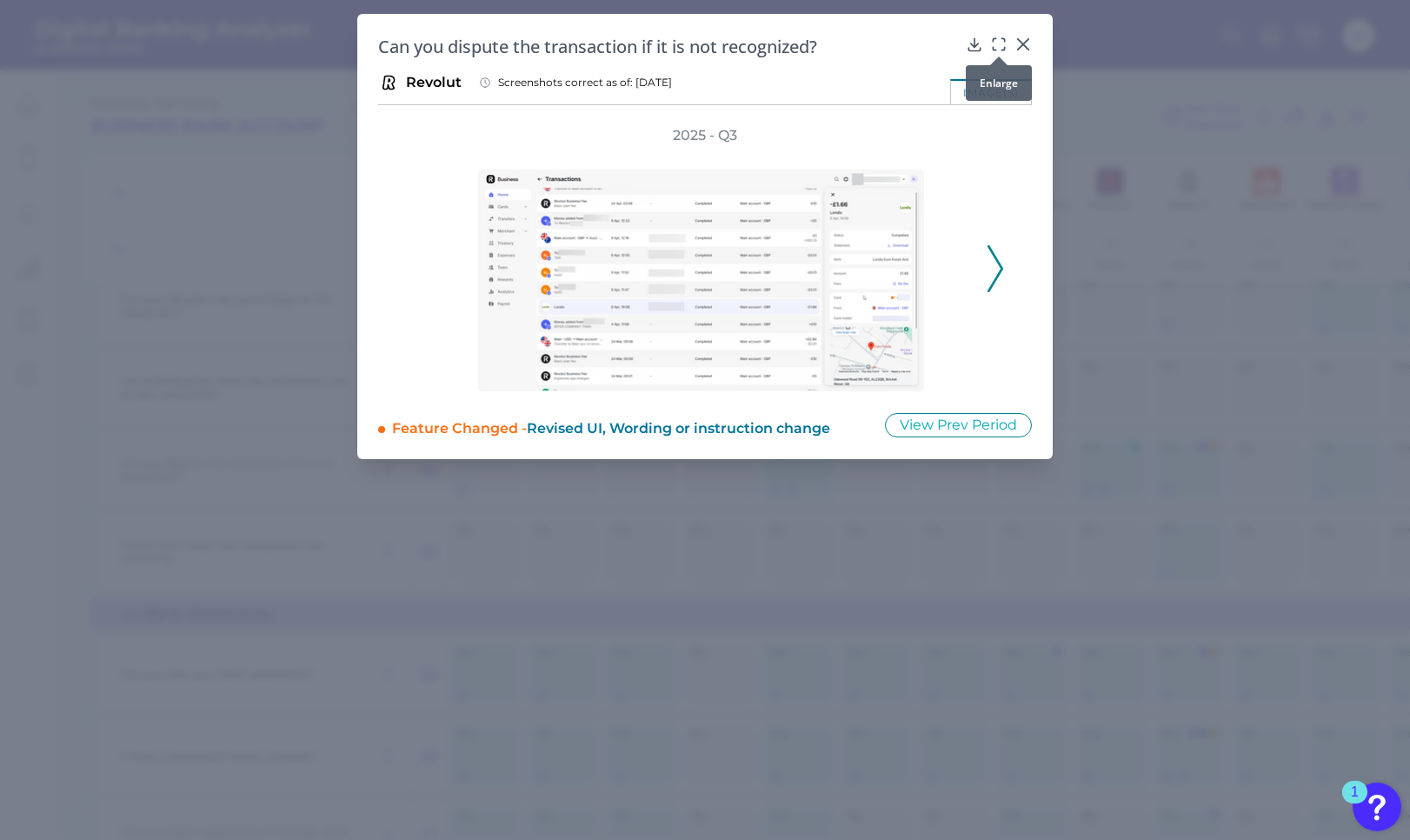
click at [998, 46] on icon at bounding box center [999, 44] width 18 height 18
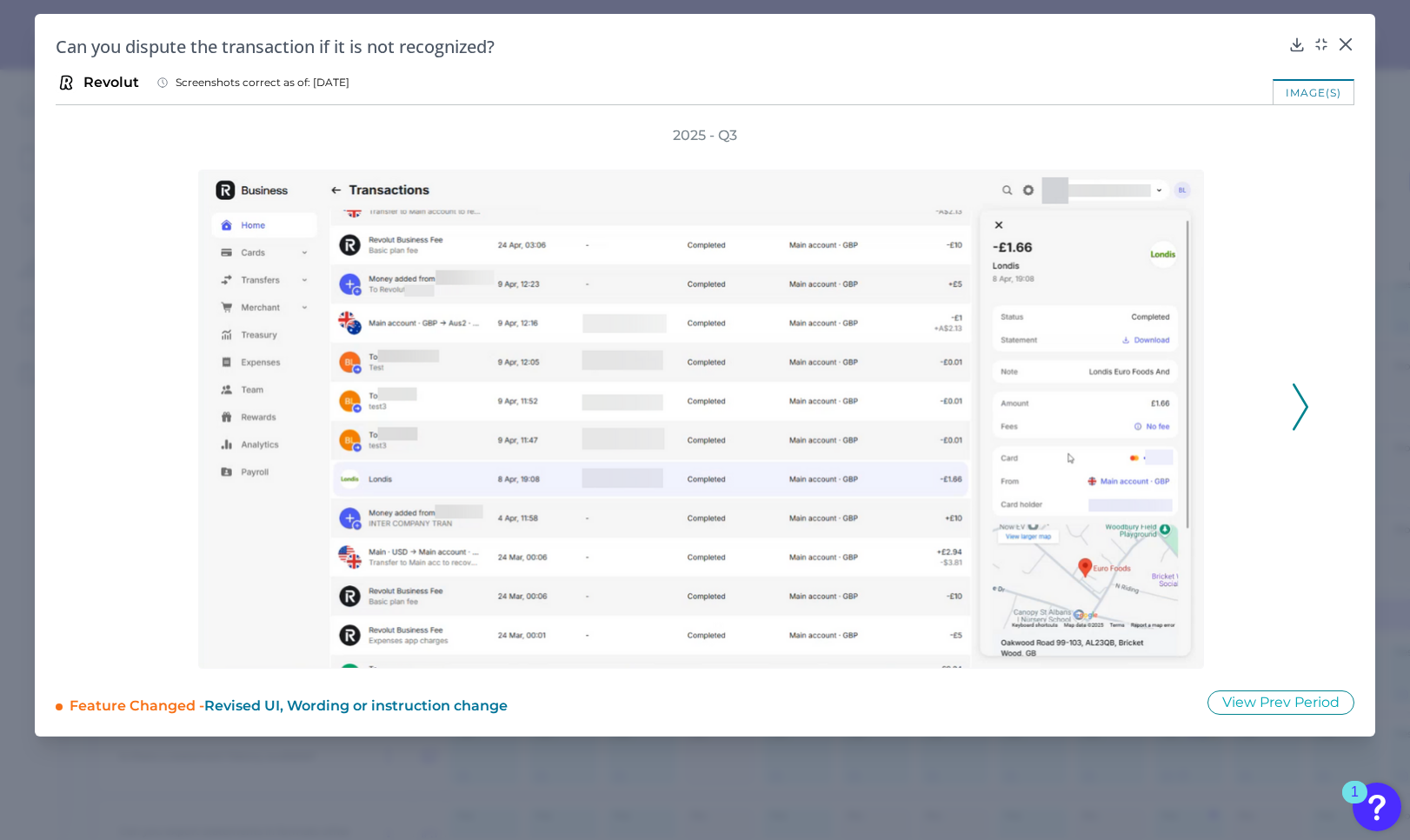
click at [1304, 404] on polyline at bounding box center [1300, 407] width 13 height 45
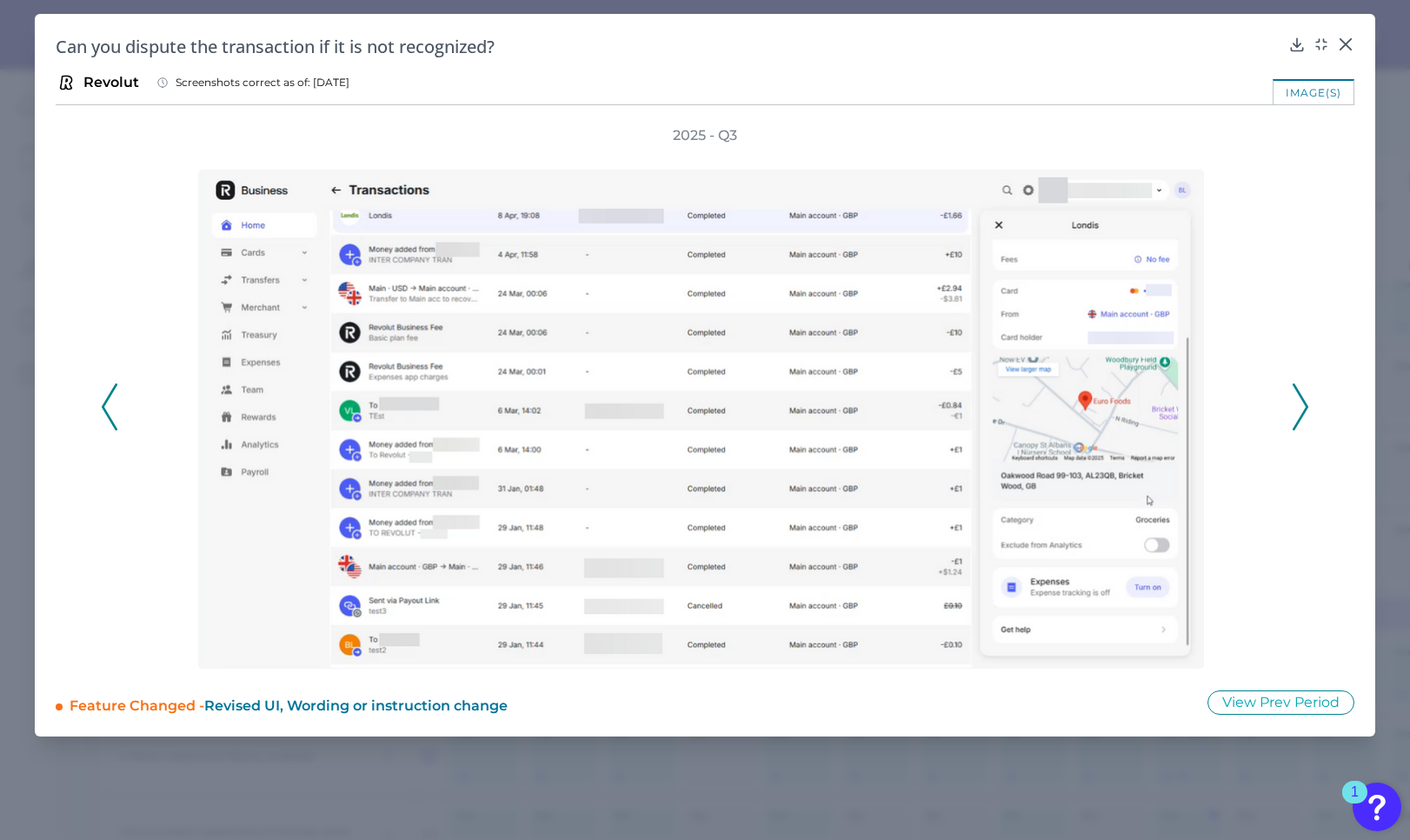
click at [1301, 400] on icon at bounding box center [1300, 407] width 16 height 47
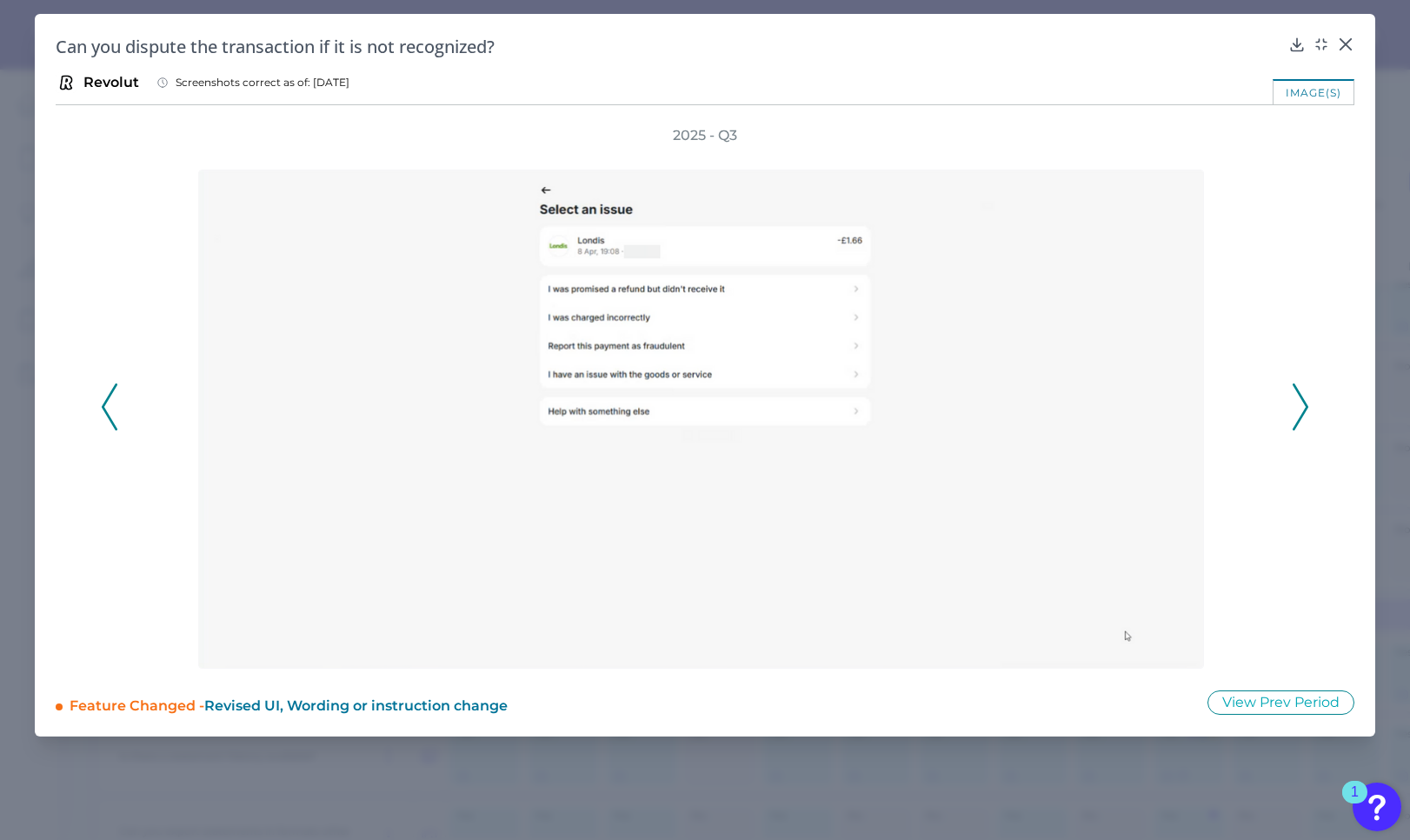
click at [1301, 400] on icon at bounding box center [1300, 407] width 16 height 47
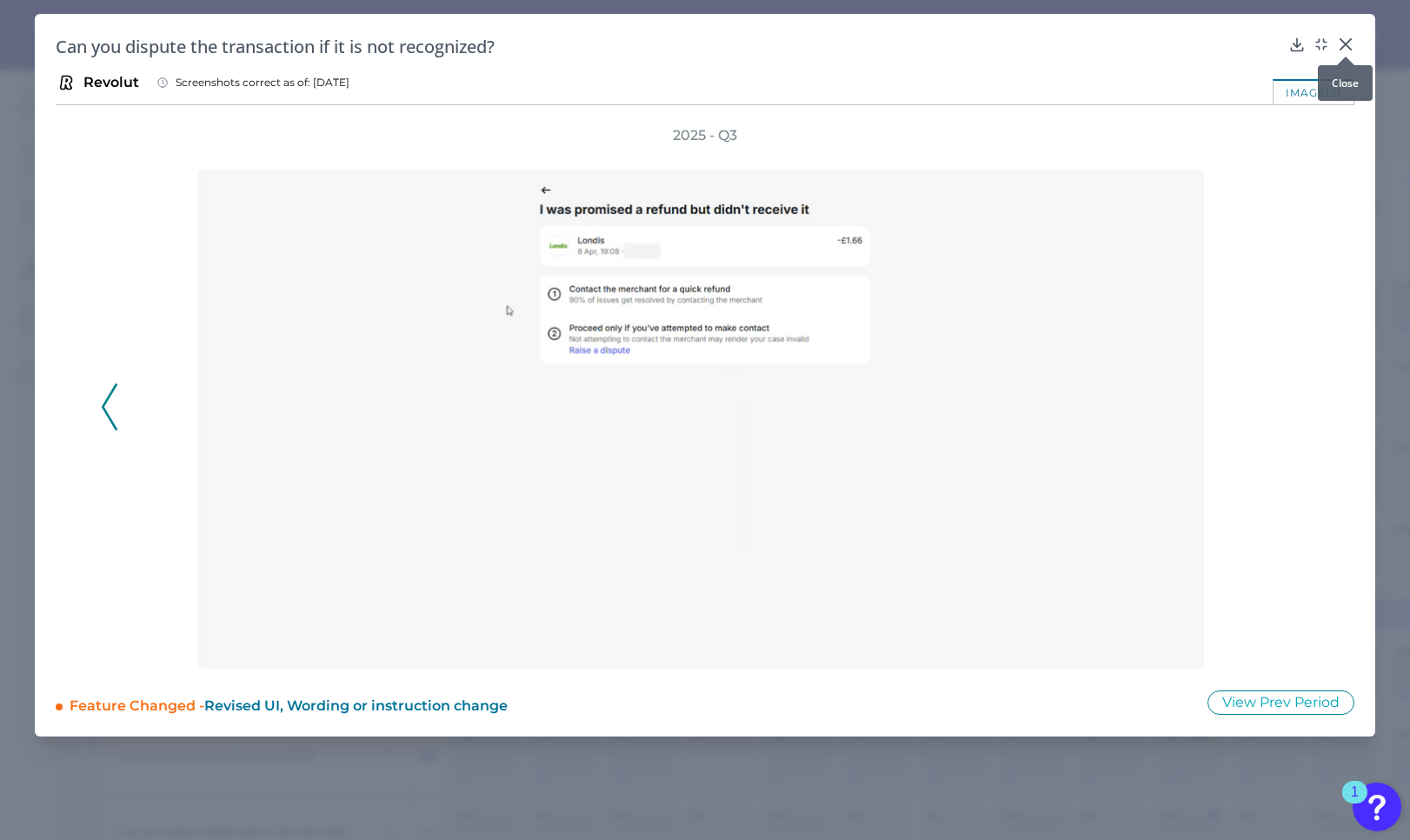
click at [1350, 45] on icon at bounding box center [1346, 44] width 18 height 18
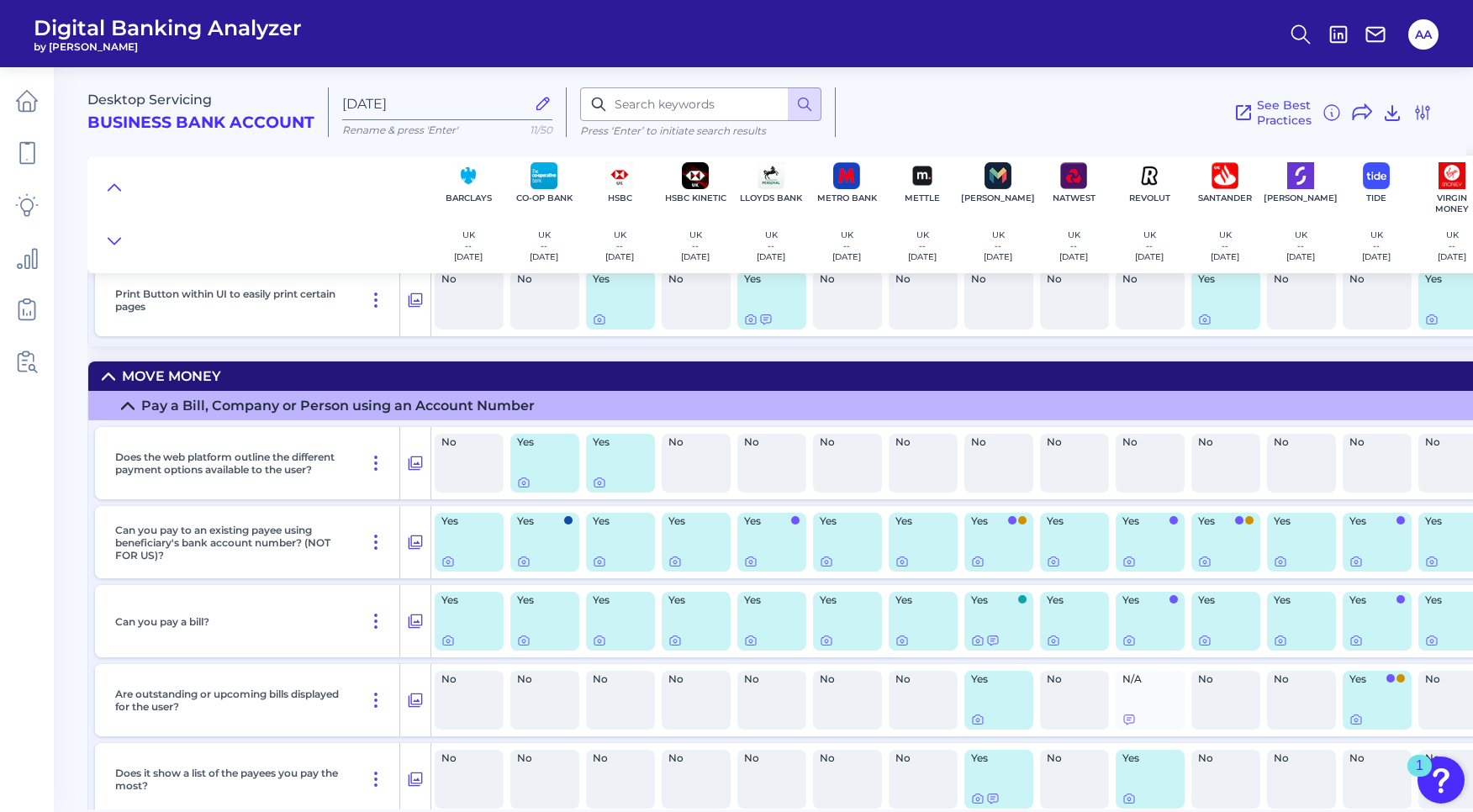
scroll to position [2672, 0]
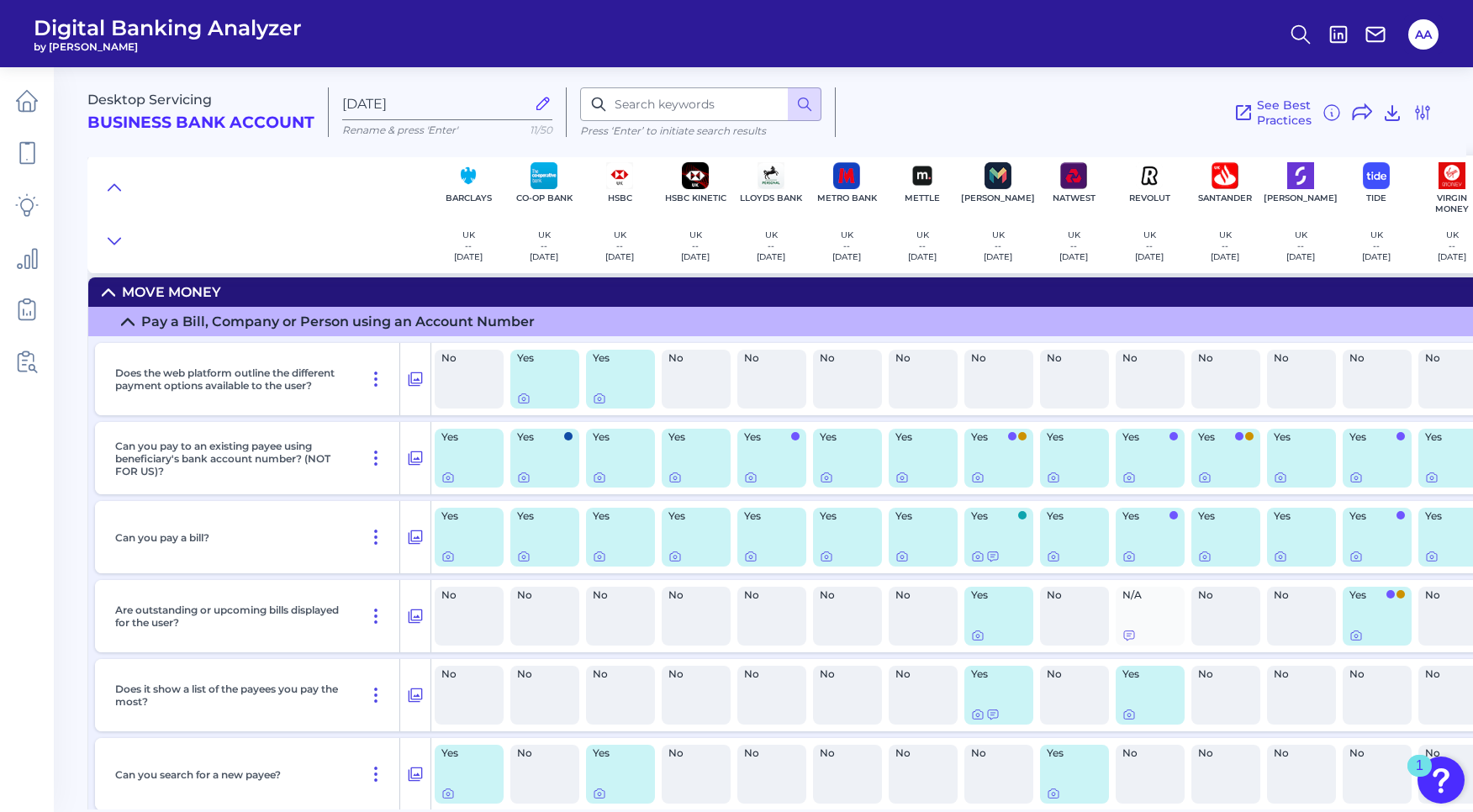
click at [1141, 122] on div "See Best Practices Filters Clear all filters Experience Reset Mobile Servicing …" at bounding box center [1134, 111] width 597 height 49
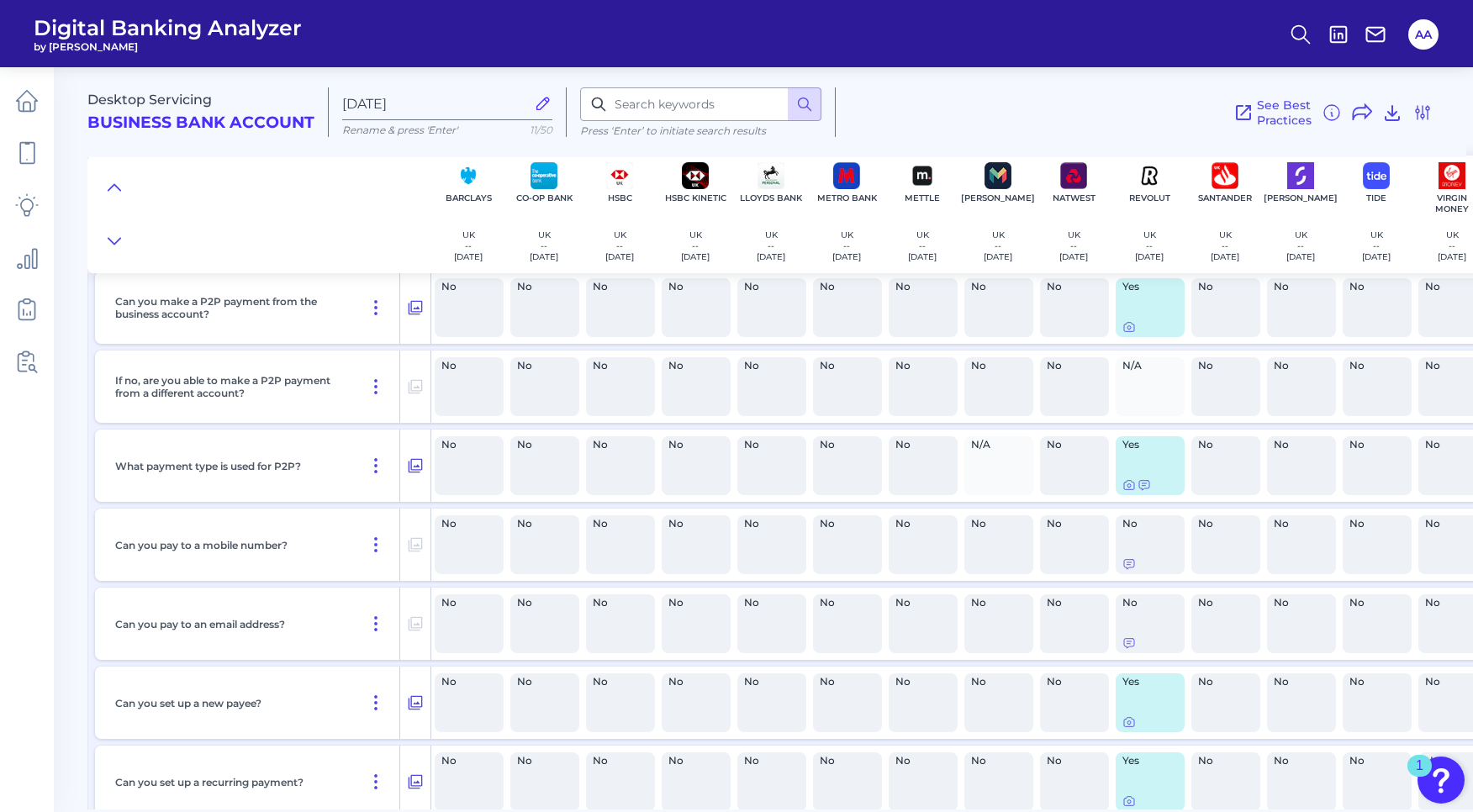
scroll to position [4352, 0]
